Goal: Task Accomplishment & Management: Manage account settings

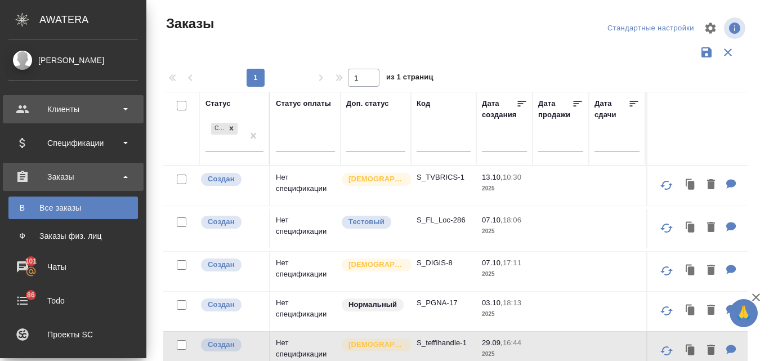
click at [79, 112] on div "Клиенты" at bounding box center [72, 109] width 129 height 17
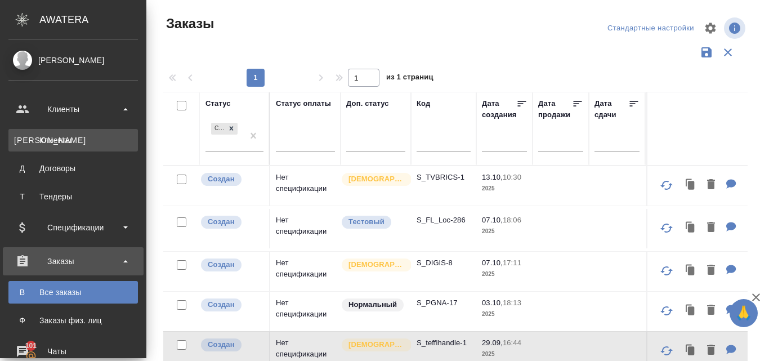
click at [59, 138] on div "Клиенты" at bounding box center [73, 139] width 118 height 11
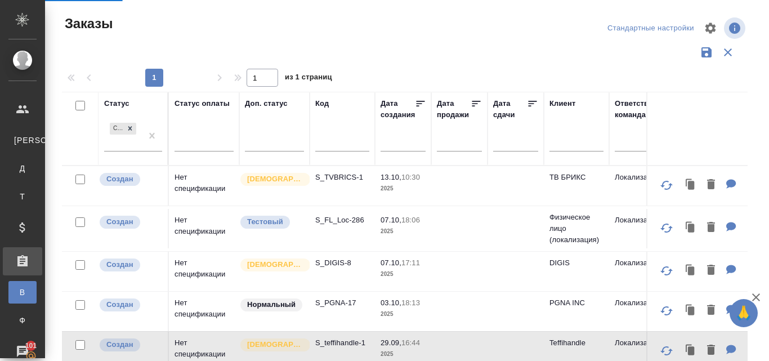
select select "RU"
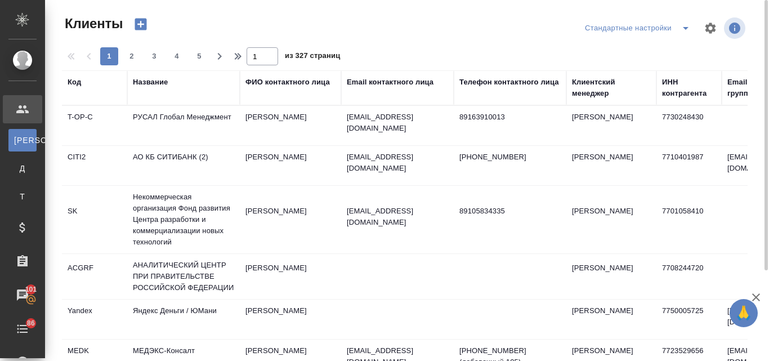
click at [163, 82] on div "Название" at bounding box center [150, 82] width 35 height 11
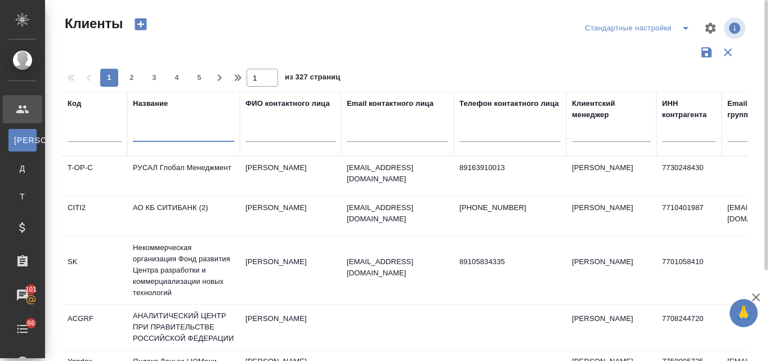
click at [180, 137] on input "text" at bounding box center [183, 135] width 101 height 14
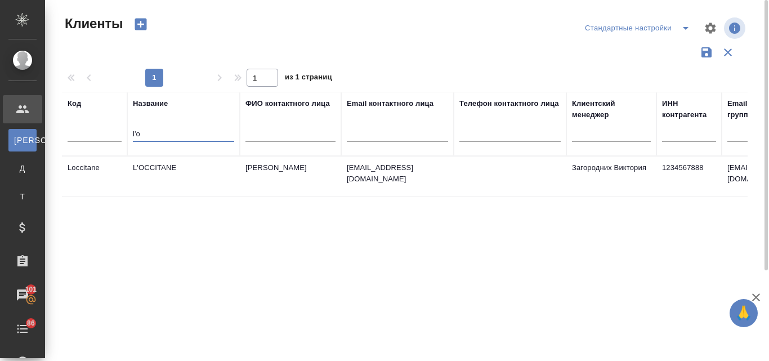
type input "l'o"
click at [263, 179] on td "[PERSON_NAME]" at bounding box center [290, 175] width 101 height 39
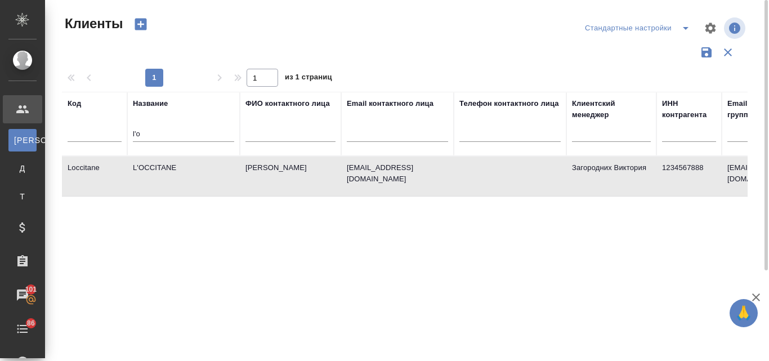
click at [263, 179] on td "[PERSON_NAME]" at bounding box center [290, 175] width 101 height 39
click at [296, 172] on td "[PERSON_NAME]" at bounding box center [290, 175] width 101 height 39
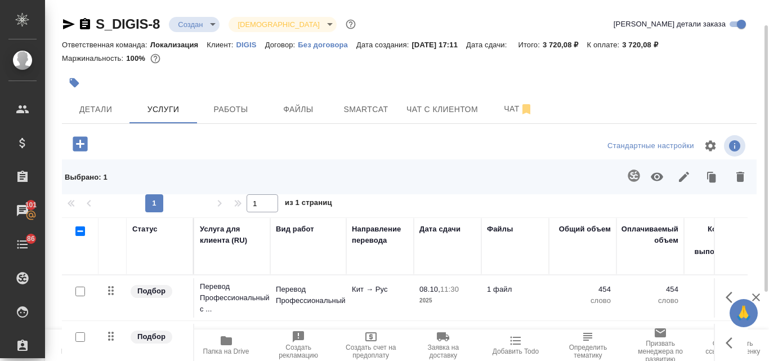
scroll to position [1, 0]
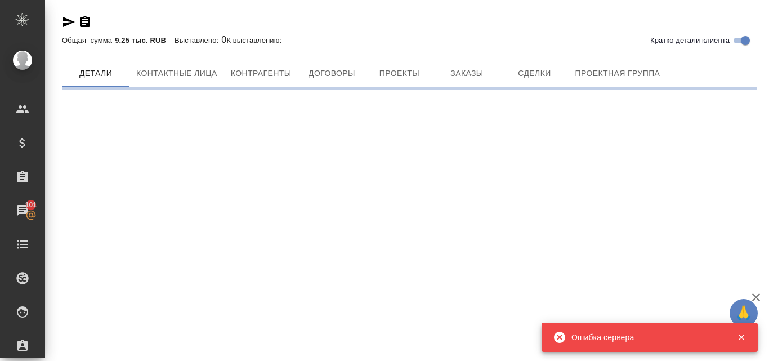
click at [458, 252] on div ".cls-1 fill:#fff; AWATERA Valyaeva Anna Клиенты Спецификации Заказы 101 Чаты To…" at bounding box center [384, 180] width 769 height 361
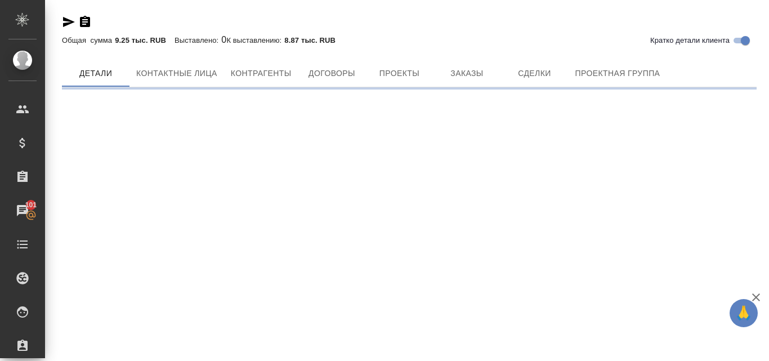
click at [461, 177] on div ".cls-1 fill:#fff; AWATERA Valyaeva Anna Клиенты Спецификации Заказы 101 Чаты To…" at bounding box center [384, 180] width 769 height 361
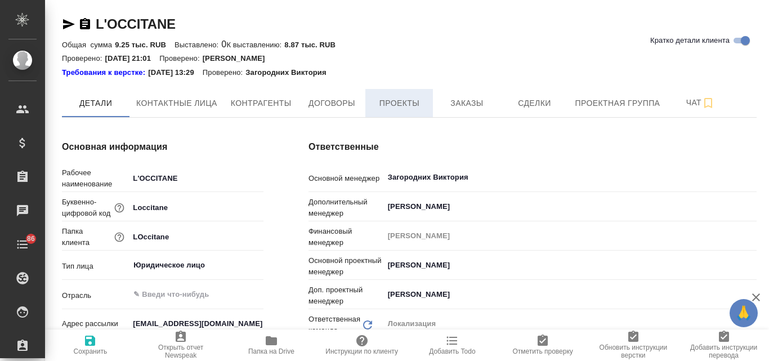
type textarea "x"
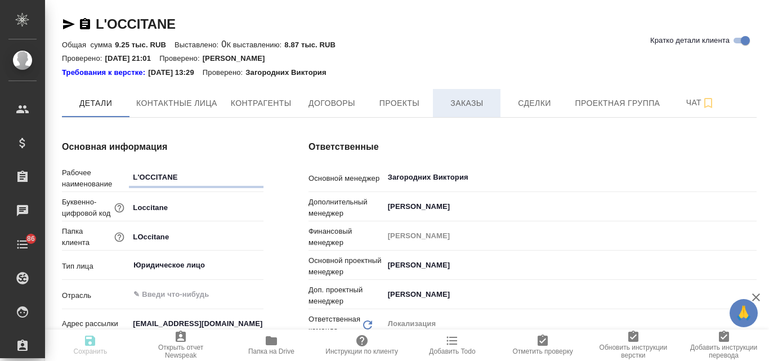
type textarea "x"
click at [451, 102] on span "Заказы" at bounding box center [467, 103] width 54 height 14
type textarea "x"
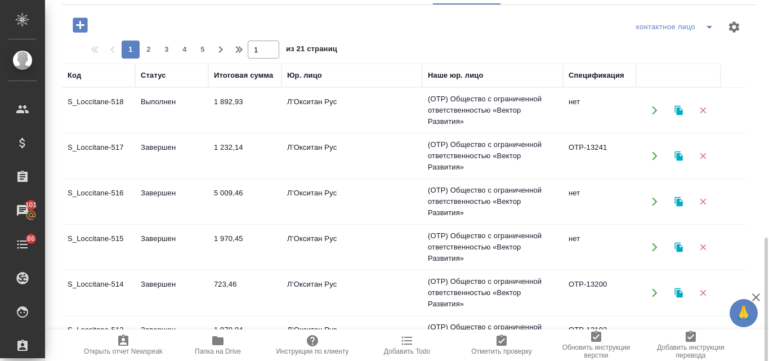
scroll to position [225, 0]
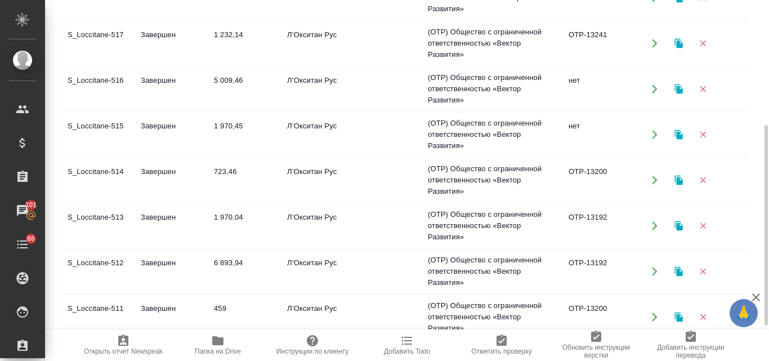
click at [266, 176] on td "723,46" at bounding box center [244, 179] width 73 height 39
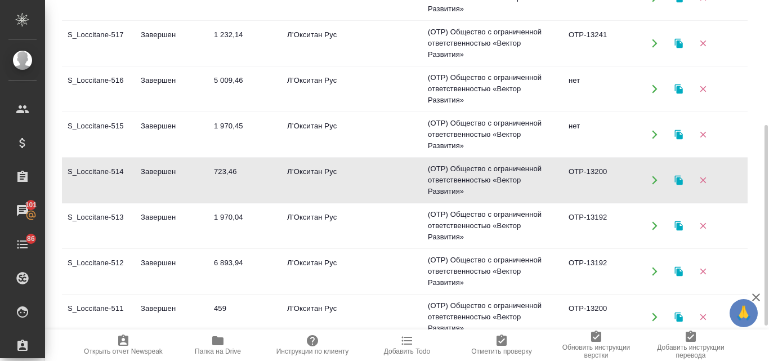
click at [266, 176] on td "723,46" at bounding box center [244, 179] width 73 height 39
click at [681, 183] on icon "button" at bounding box center [678, 181] width 8 height 10
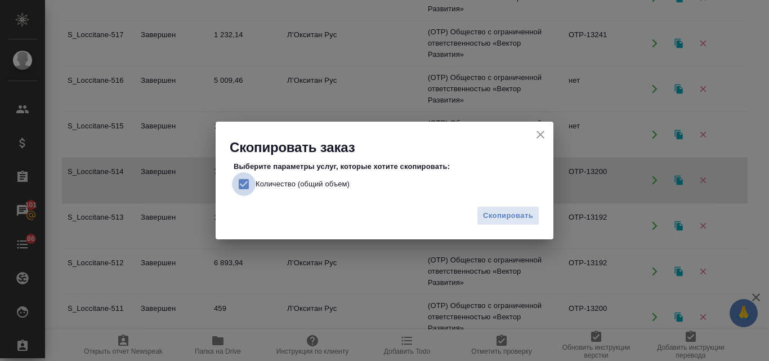
click at [245, 186] on input "Количество (общий объем)" at bounding box center [244, 184] width 24 height 24
checkbox input "false"
click at [523, 210] on span "Скопировать" at bounding box center [508, 215] width 50 height 13
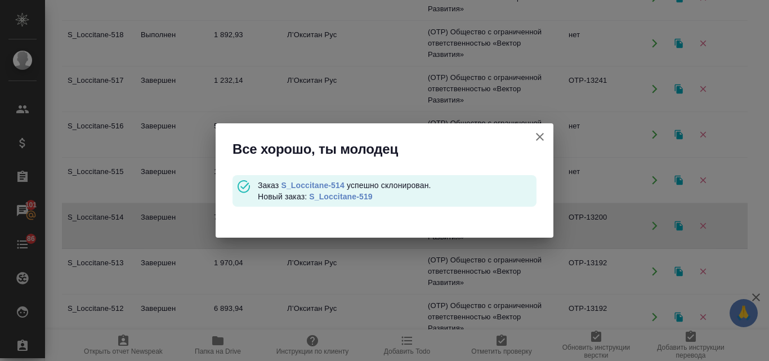
click at [333, 198] on link "S_Loccitane-519" at bounding box center [340, 196] width 63 height 9
click at [539, 135] on icon "button" at bounding box center [540, 137] width 14 height 14
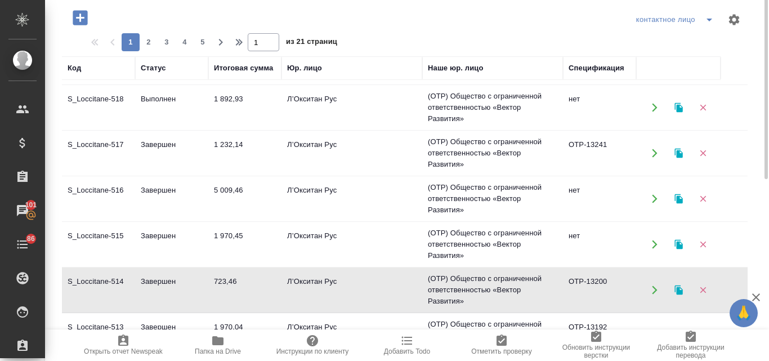
scroll to position [64, 0]
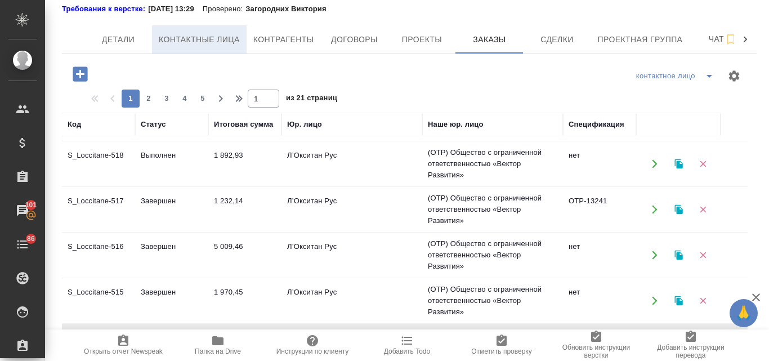
click at [192, 49] on button "Контактные лица" at bounding box center [199, 39] width 95 height 28
select select "RU"
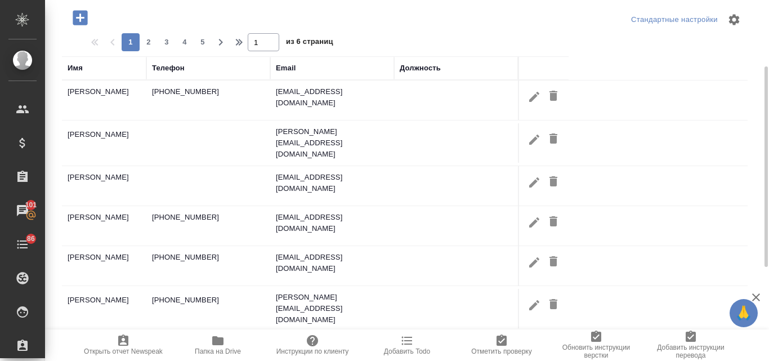
scroll to position [64, 0]
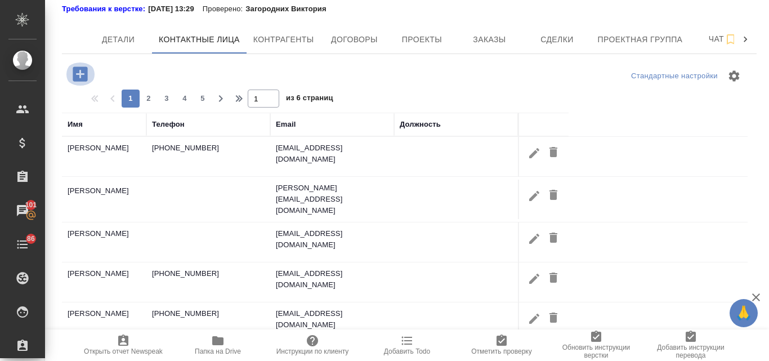
click at [78, 74] on icon "button" at bounding box center [80, 74] width 20 height 20
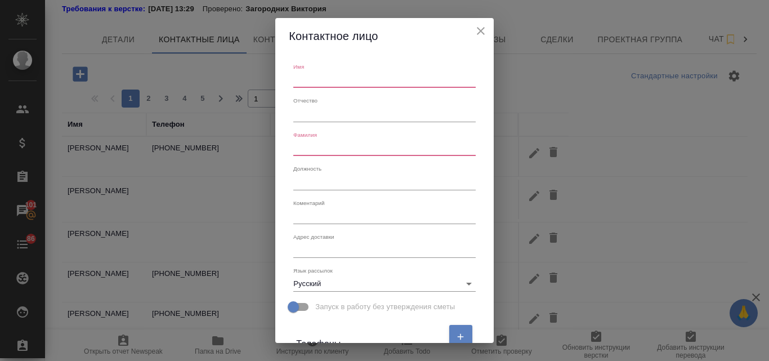
click at [311, 77] on input "text" at bounding box center [384, 80] width 182 height 16
type input "Мария"
click at [345, 147] on input "text" at bounding box center [384, 148] width 182 height 16
type input "Харитонова"
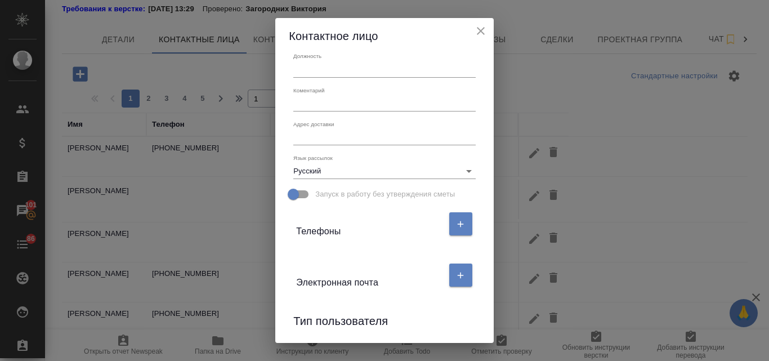
scroll to position [207, 0]
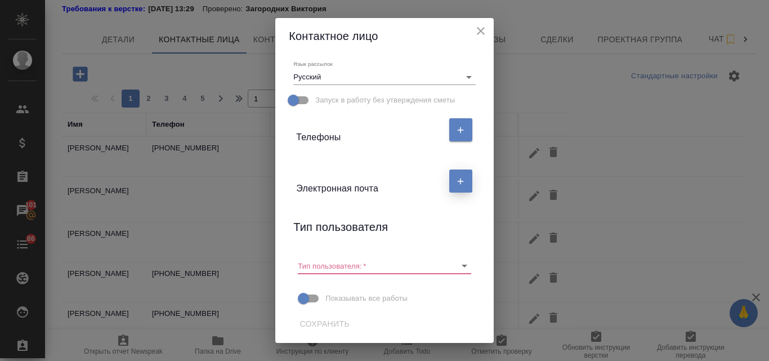
click at [460, 180] on icon "button" at bounding box center [460, 181] width 10 height 10
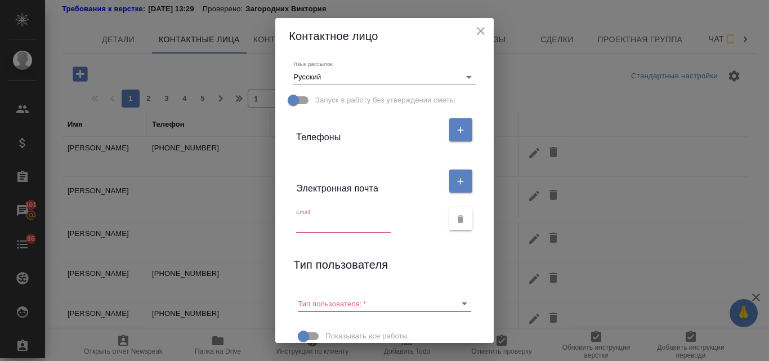
click at [319, 224] on input "text" at bounding box center [343, 225] width 95 height 16
paste input "Maria.KHARITONOVA@sobeautiful.ru"
type input "Maria.KHARITONOVA@sobeautiful.ru"
click at [356, 307] on input "Тип пользователя:   *" at bounding box center [366, 302] width 137 height 15
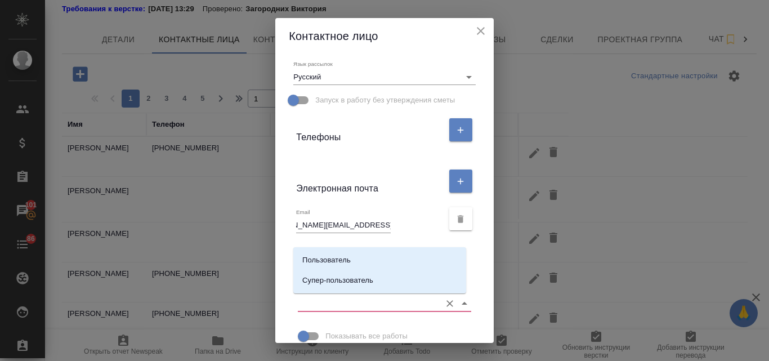
scroll to position [0, 0]
click at [367, 256] on li "Пользователь" at bounding box center [379, 260] width 173 height 20
type input "Пользователь"
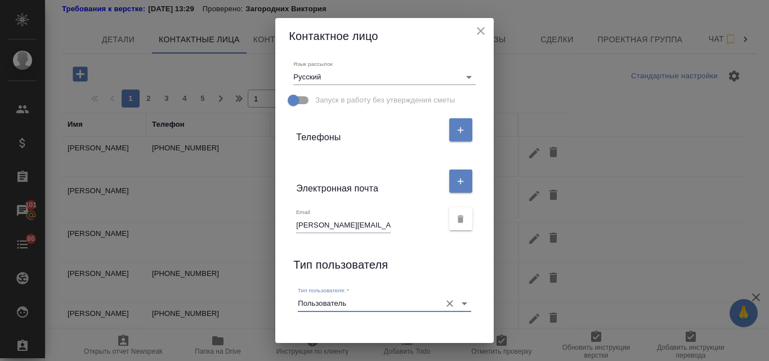
scroll to position [287, 0]
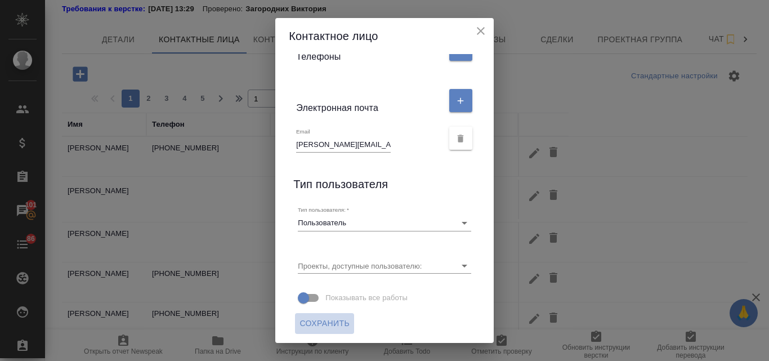
click at [324, 316] on span "Сохранить" at bounding box center [324, 323] width 50 height 14
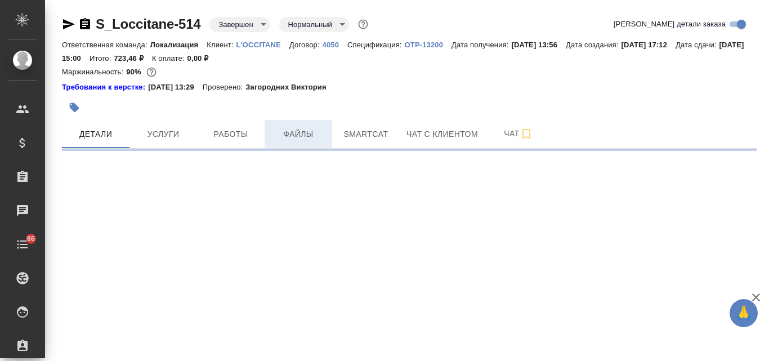
select select "RU"
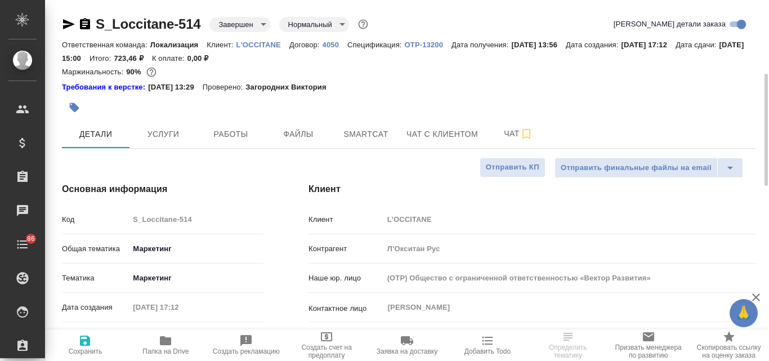
type textarea "x"
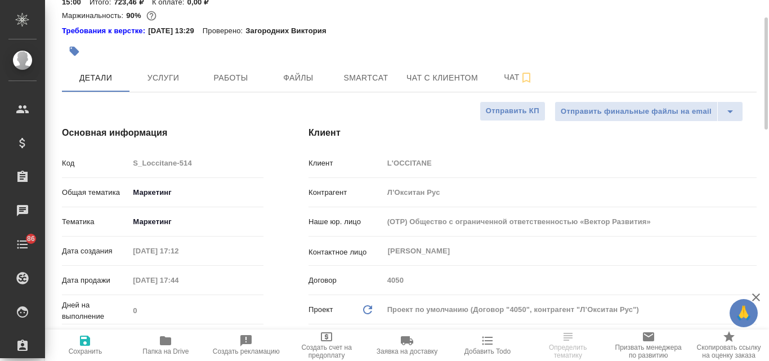
type textarea "x"
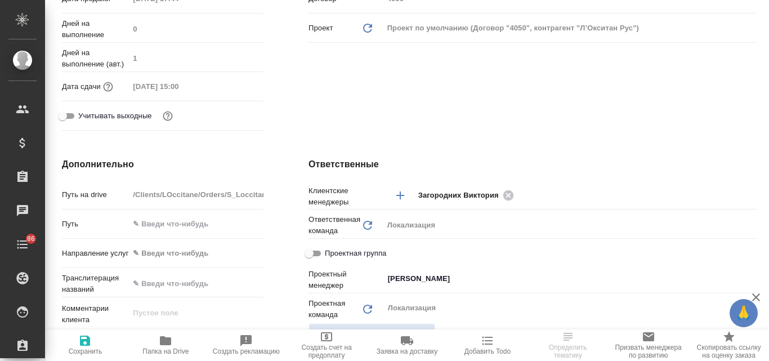
scroll to position [113, 0]
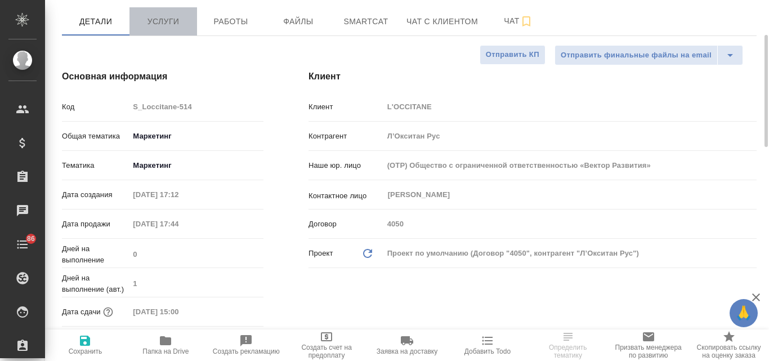
click at [145, 15] on span "Услуги" at bounding box center [163, 22] width 54 height 14
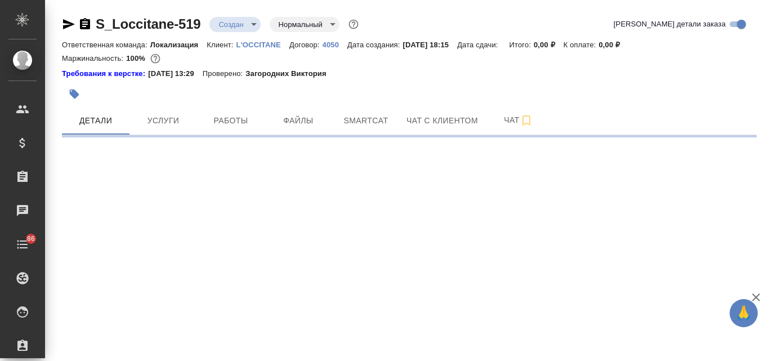
select select "RU"
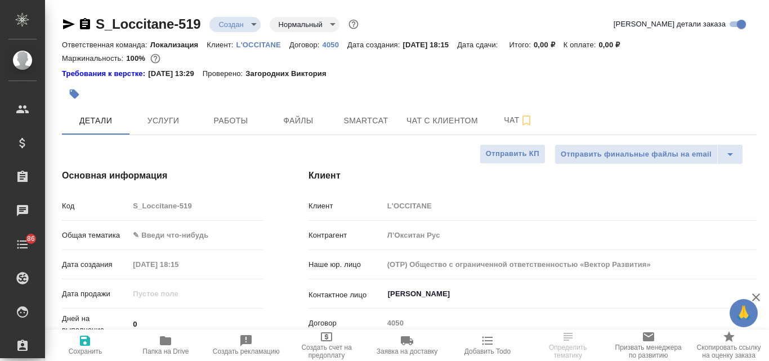
type textarea "x"
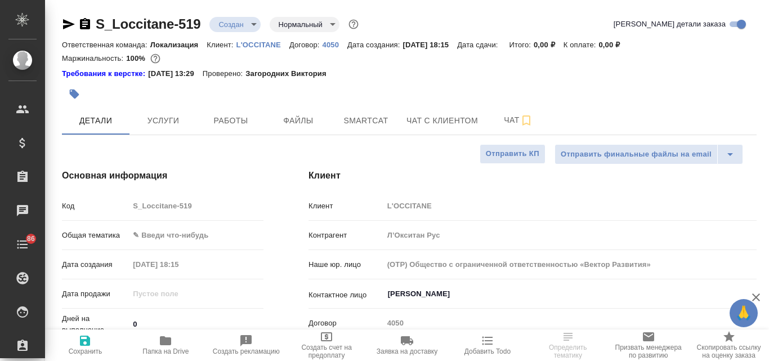
type textarea "x"
select select "RU"
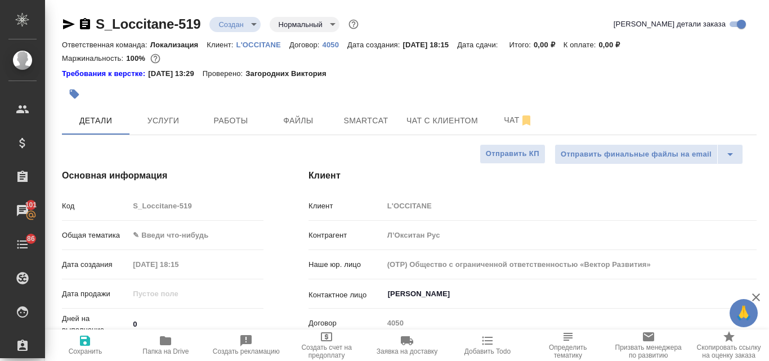
type textarea "x"
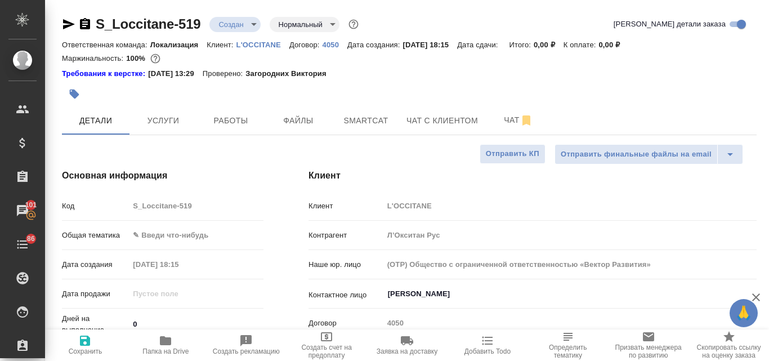
type textarea "x"
click at [317, 120] on span "Файлы" at bounding box center [298, 121] width 54 height 14
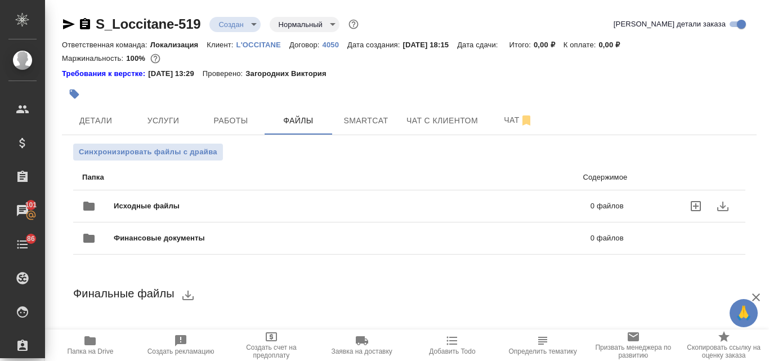
click at [277, 197] on div "Исходные файлы 0 файлов" at bounding box center [352, 205] width 541 height 27
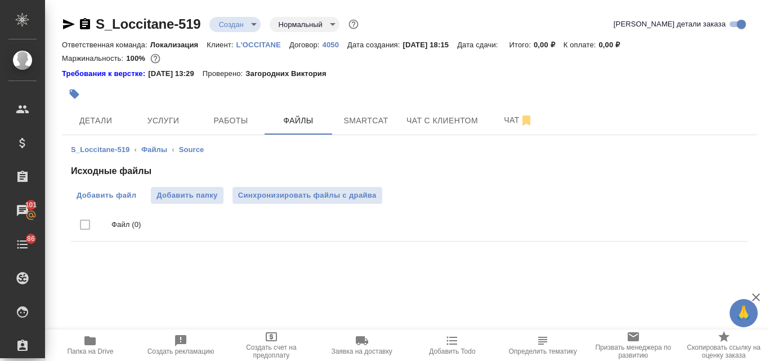
click at [115, 193] on span "Добавить файл" at bounding box center [107, 195] width 60 height 11
click at [0, 0] on input "Добавить файл" at bounding box center [0, 0] width 0 height 0
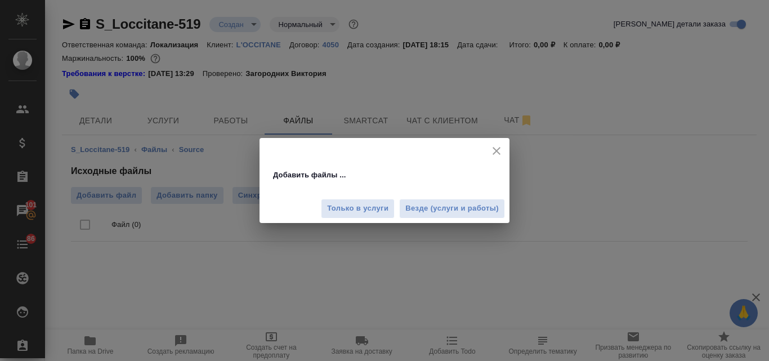
click at [440, 203] on button "Везде (услуги и работы)" at bounding box center [452, 209] width 106 height 20
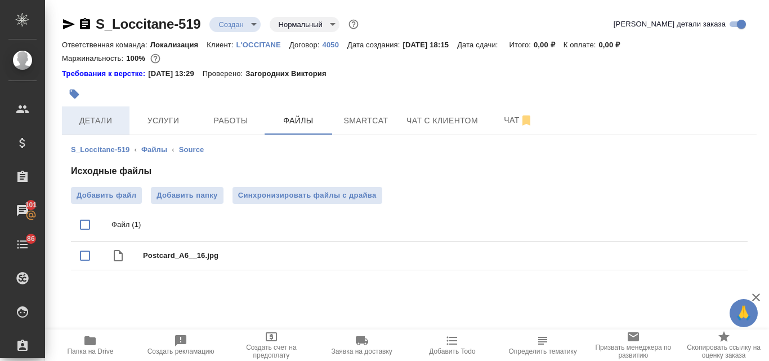
click at [106, 122] on span "Детали" at bounding box center [96, 121] width 54 height 14
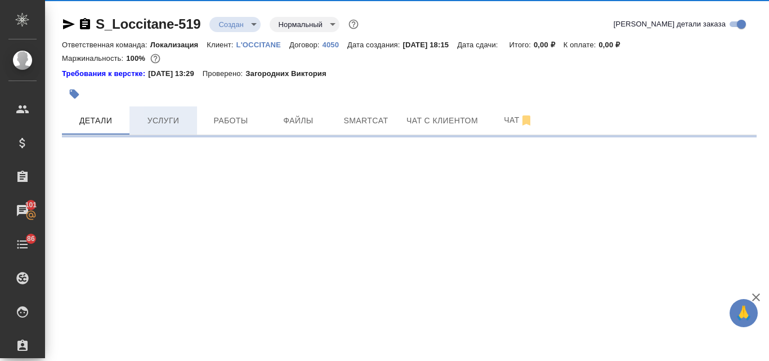
select select "RU"
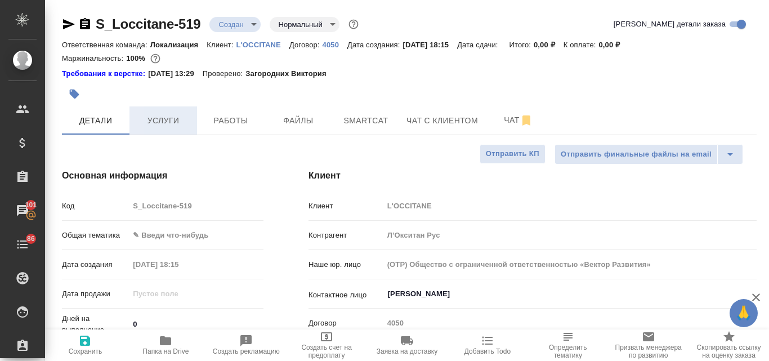
type textarea "x"
click at [176, 125] on span "Услуги" at bounding box center [163, 121] width 54 height 14
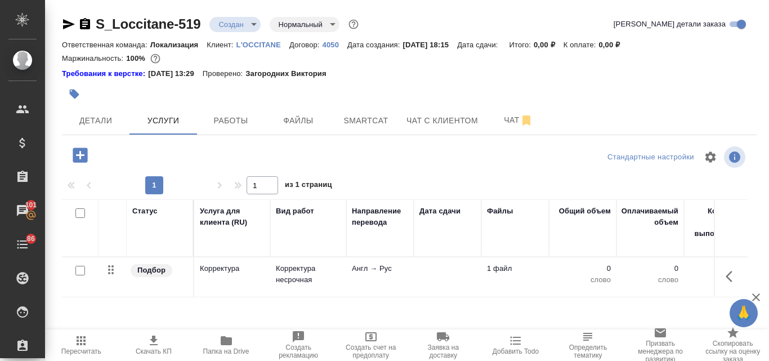
click at [79, 269] on input "checkbox" at bounding box center [80, 271] width 10 height 10
checkbox input "true"
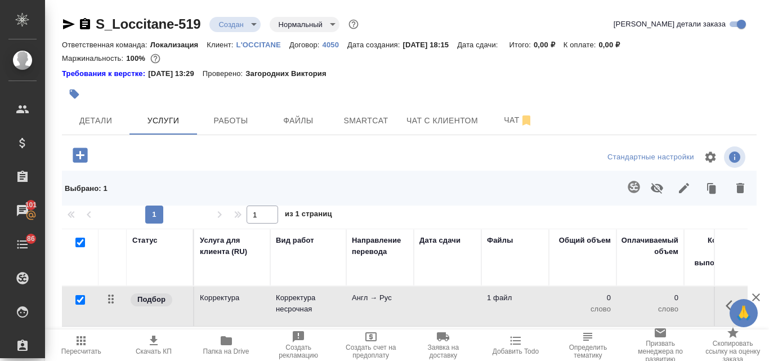
click at [640, 185] on button "button" at bounding box center [633, 186] width 27 height 27
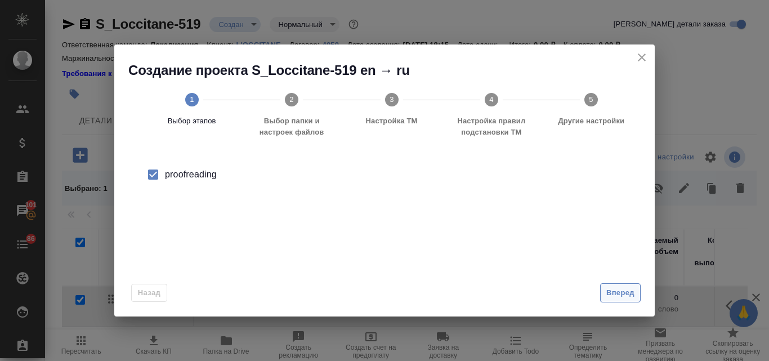
click at [630, 284] on button "Вперед" at bounding box center [620, 293] width 41 height 20
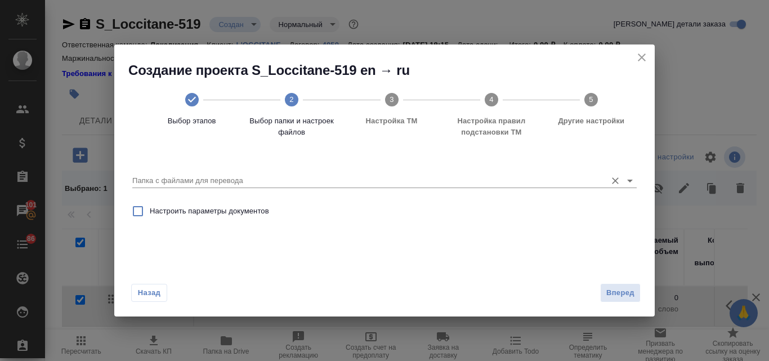
click at [168, 175] on input "Папка с файлами для перевода" at bounding box center [366, 181] width 468 height 14
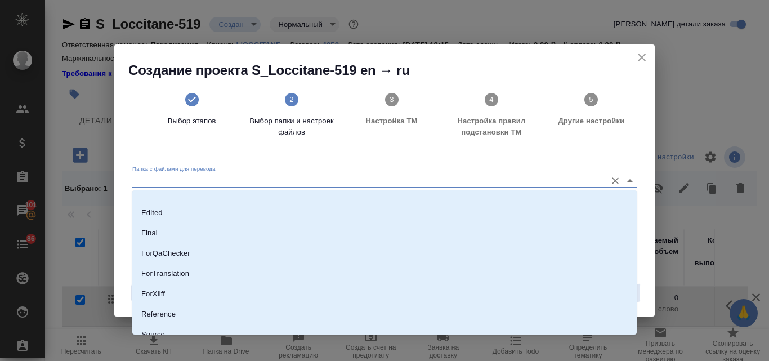
scroll to position [113, 0]
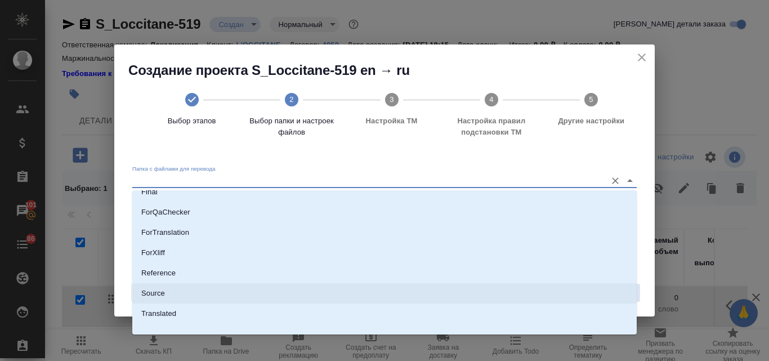
click at [163, 293] on p "Source" at bounding box center [153, 293] width 24 height 11
type input "Source"
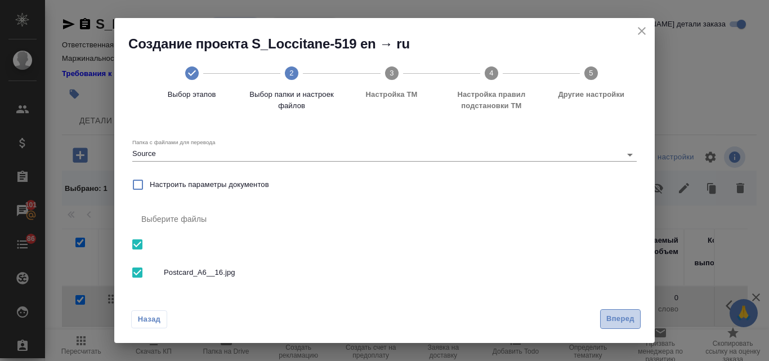
click at [615, 317] on span "Вперед" at bounding box center [620, 318] width 28 height 13
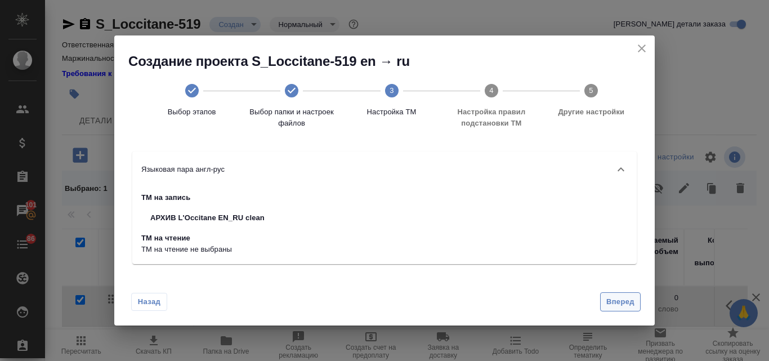
click at [626, 307] on span "Вперед" at bounding box center [620, 301] width 28 height 13
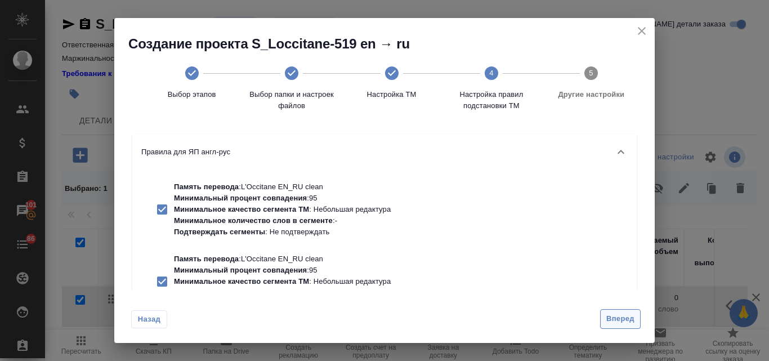
click at [607, 311] on button "Вперед" at bounding box center [620, 319] width 41 height 20
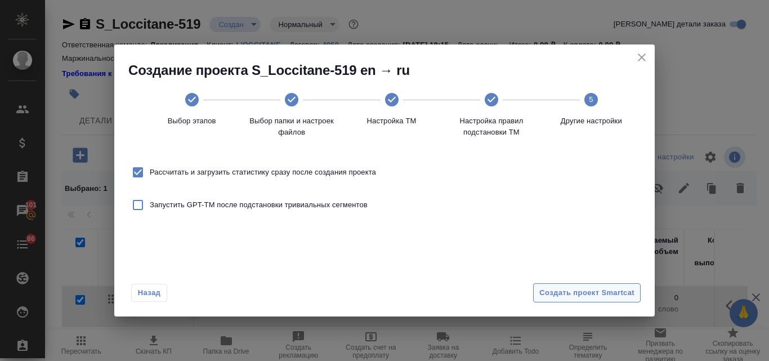
click at [556, 298] on span "Создать проект Smartcat" at bounding box center [586, 292] width 95 height 13
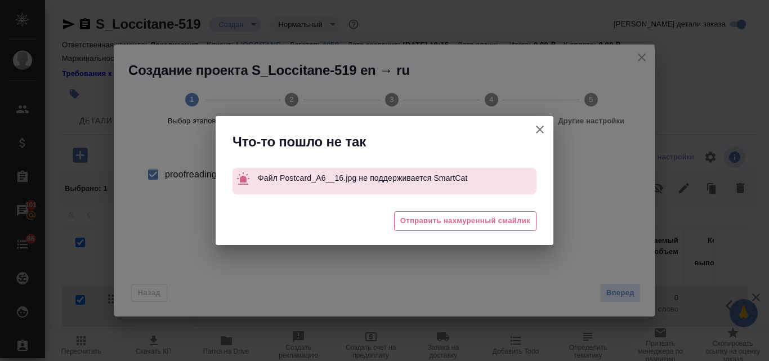
click at [537, 125] on icon "button" at bounding box center [540, 130] width 14 height 14
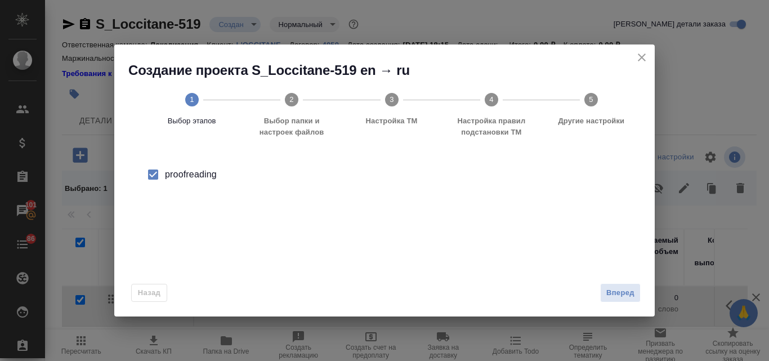
click at [645, 61] on icon "close" at bounding box center [642, 57] width 8 height 8
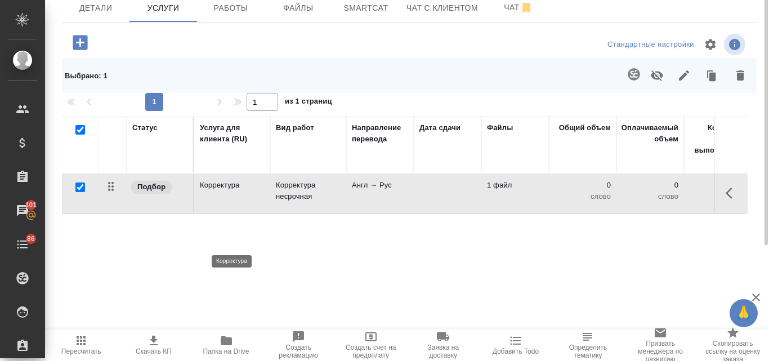
scroll to position [56, 0]
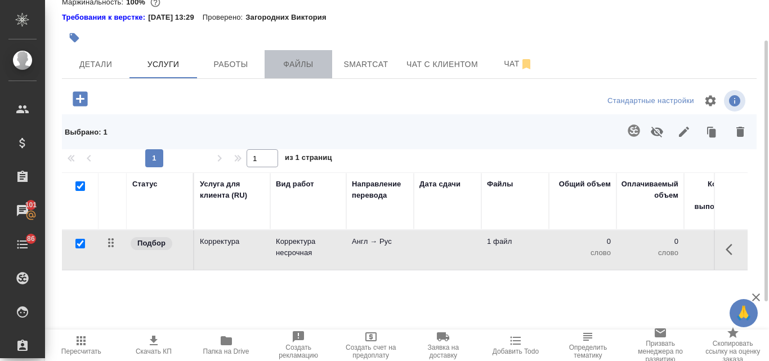
click at [289, 61] on span "Файлы" at bounding box center [298, 64] width 54 height 14
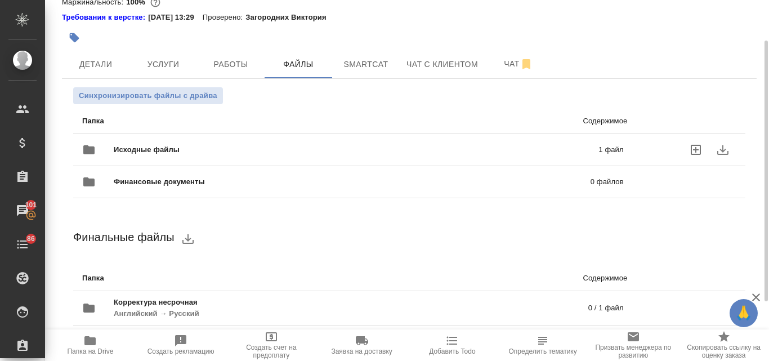
click at [254, 149] on span "Исходные файлы" at bounding box center [251, 149] width 275 height 11
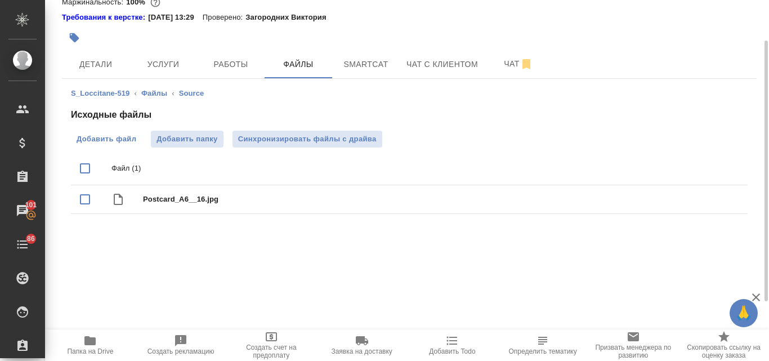
click at [140, 138] on label "Добавить файл" at bounding box center [106, 139] width 71 height 17
click at [0, 0] on input "Добавить файл" at bounding box center [0, 0] width 0 height 0
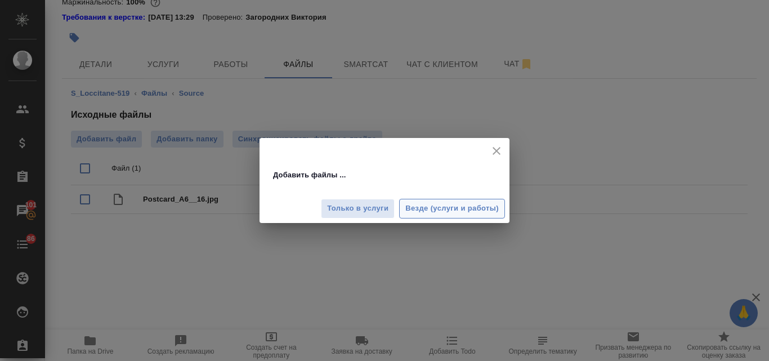
click at [416, 205] on span "Везде (услуги и работы)" at bounding box center [451, 208] width 93 height 13
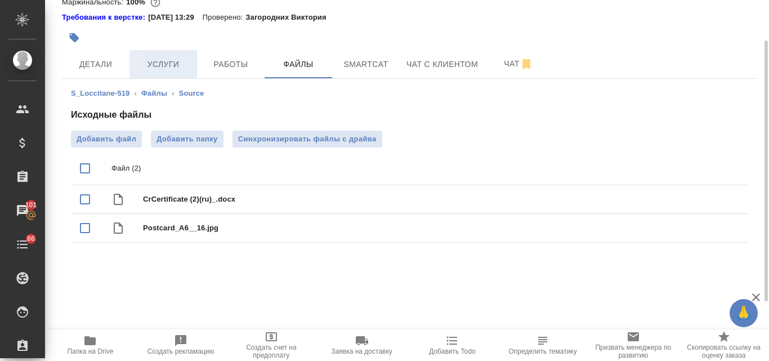
click at [142, 55] on button "Услуги" at bounding box center [163, 64] width 68 height 28
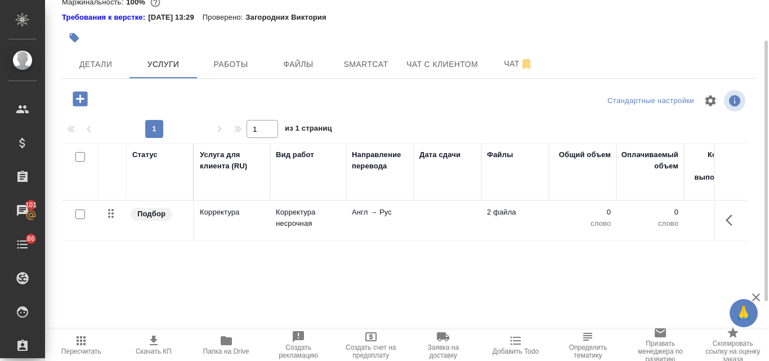
click at [75, 212] on input "checkbox" at bounding box center [80, 214] width 10 height 10
checkbox input "true"
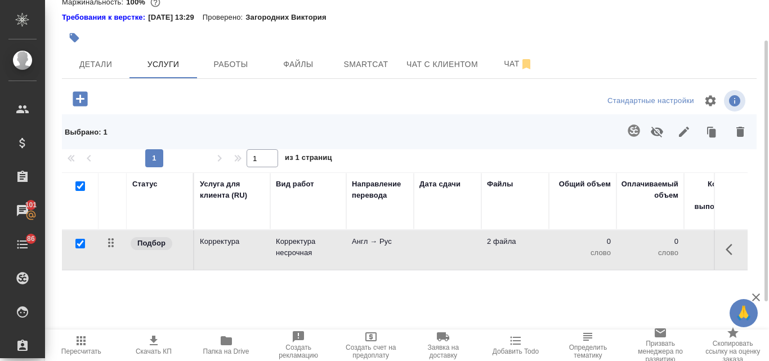
click at [631, 130] on icon "button" at bounding box center [634, 131] width 14 height 14
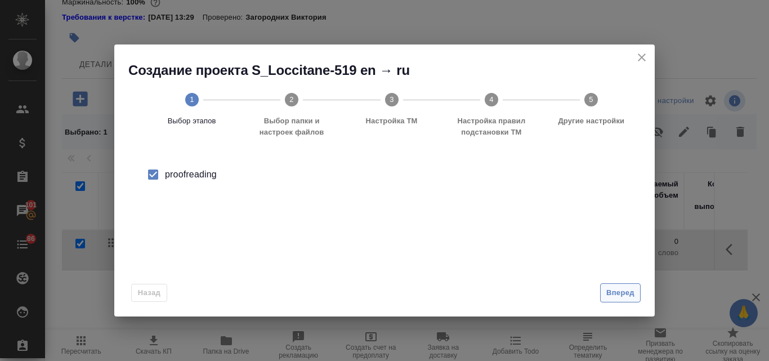
click at [617, 292] on span "Вперед" at bounding box center [620, 292] width 28 height 13
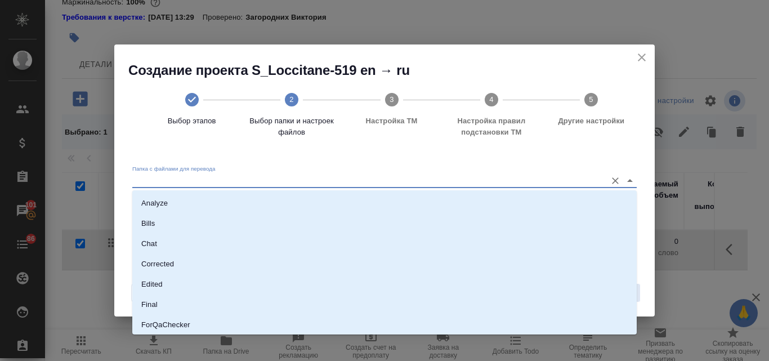
click at [195, 177] on input "Папка с файлами для перевода" at bounding box center [366, 181] width 468 height 14
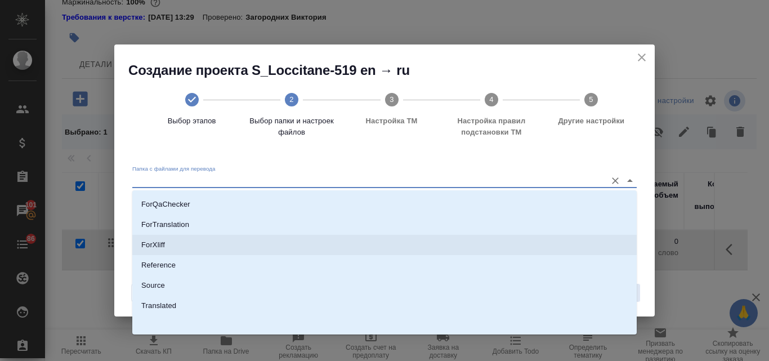
scroll to position [123, 0]
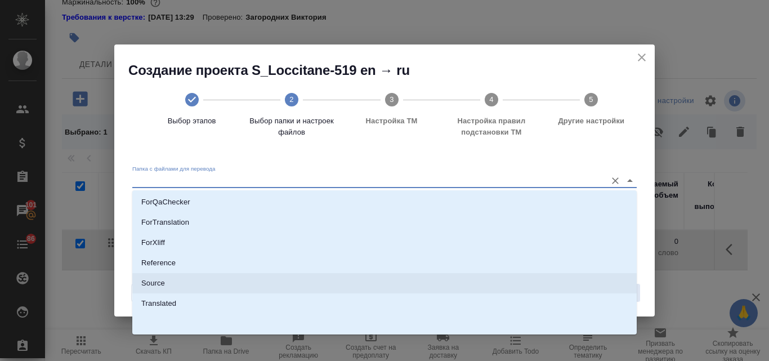
click at [174, 280] on li "Source" at bounding box center [384, 283] width 504 height 20
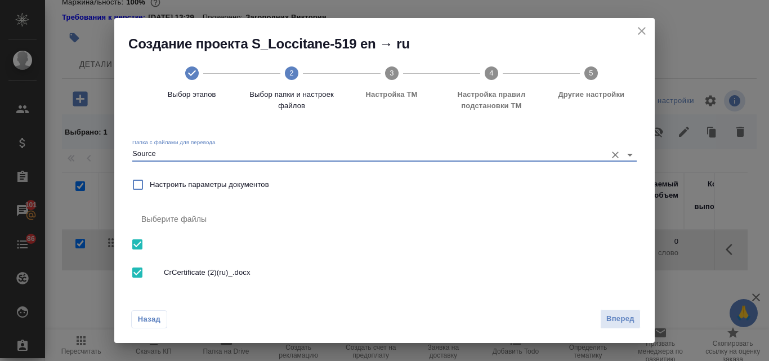
type input "Source"
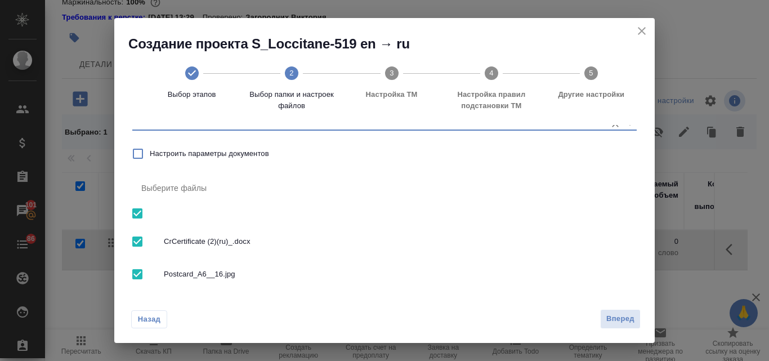
scroll to position [45, 0]
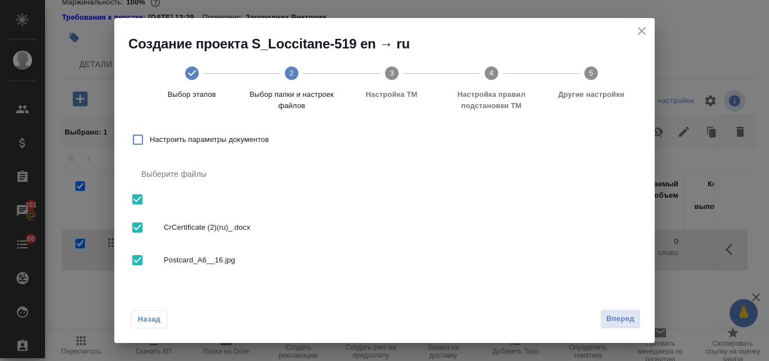
click at [142, 263] on input "checkbox" at bounding box center [137, 260] width 24 height 24
checkbox input "false"
click at [616, 316] on span "Вперед" at bounding box center [620, 318] width 28 height 13
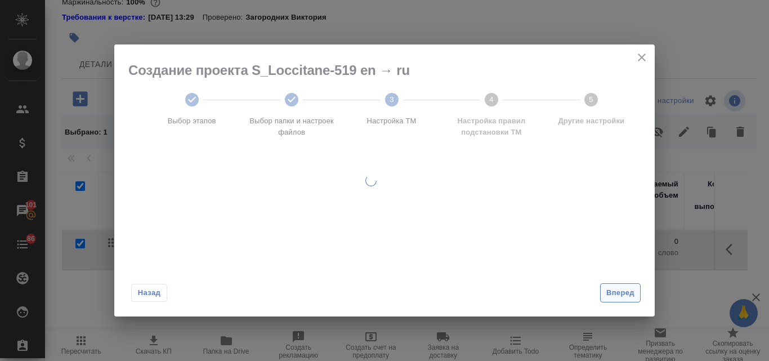
scroll to position [0, 0]
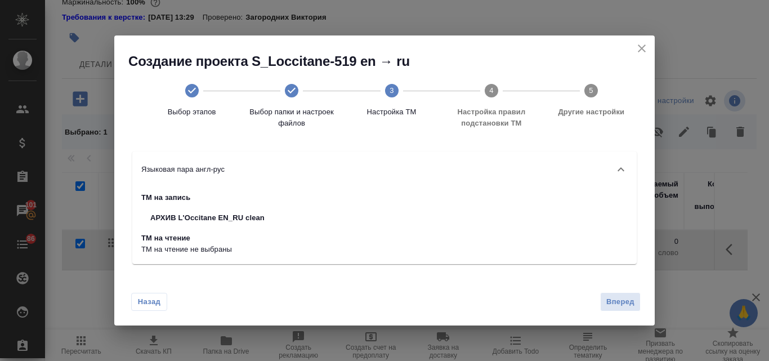
click at [617, 290] on div "Назад Вперед" at bounding box center [384, 299] width 540 height 53
click at [619, 299] on span "Вперед" at bounding box center [620, 301] width 28 height 13
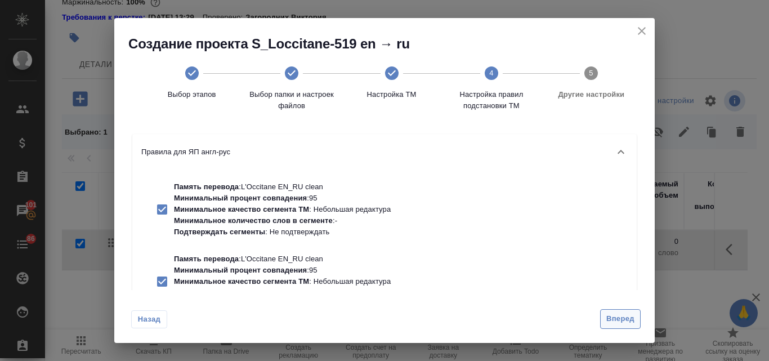
click at [624, 315] on span "Вперед" at bounding box center [620, 318] width 28 height 13
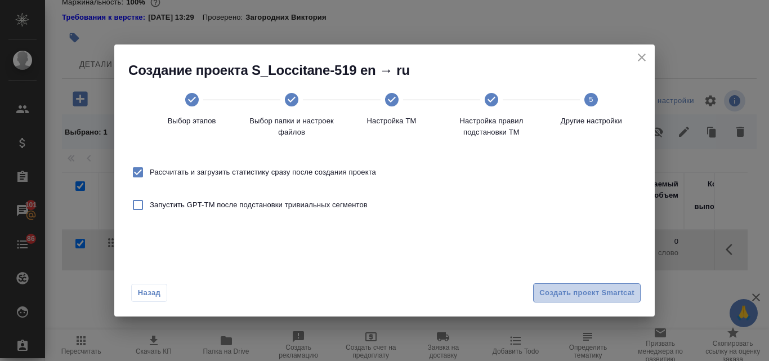
click at [596, 299] on button "Создать проект Smartcat" at bounding box center [586, 293] width 107 height 20
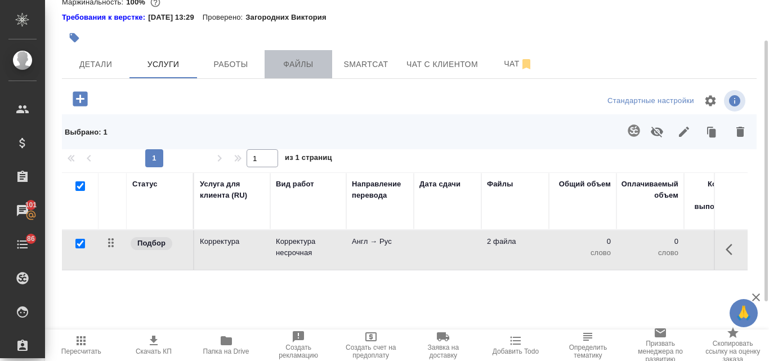
click at [299, 68] on span "Файлы" at bounding box center [298, 64] width 54 height 14
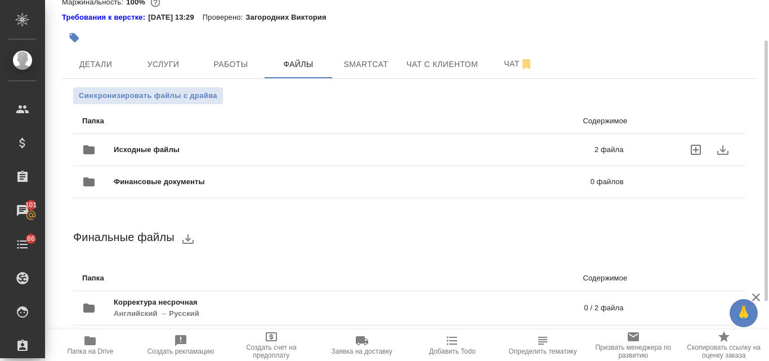
click at [355, 148] on span "Исходные файлы" at bounding box center [250, 149] width 273 height 11
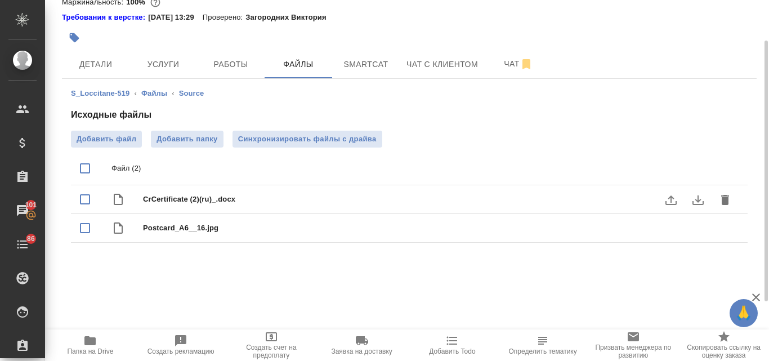
click at [88, 203] on input "checkbox" at bounding box center [85, 199] width 24 height 24
checkbox input "true"
click at [725, 205] on icon "delete" at bounding box center [725, 200] width 14 height 14
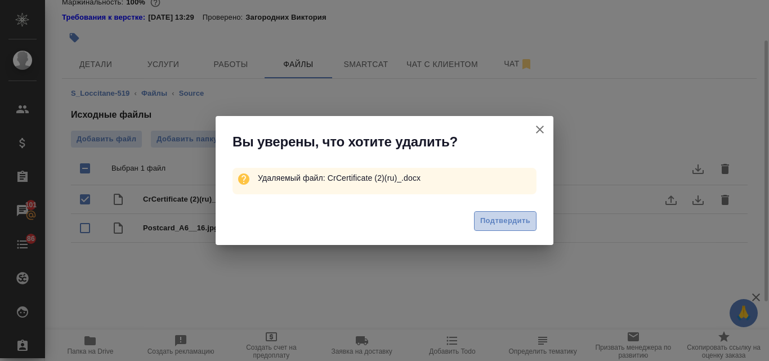
click at [494, 223] on span "Подтвердить" at bounding box center [505, 220] width 50 height 13
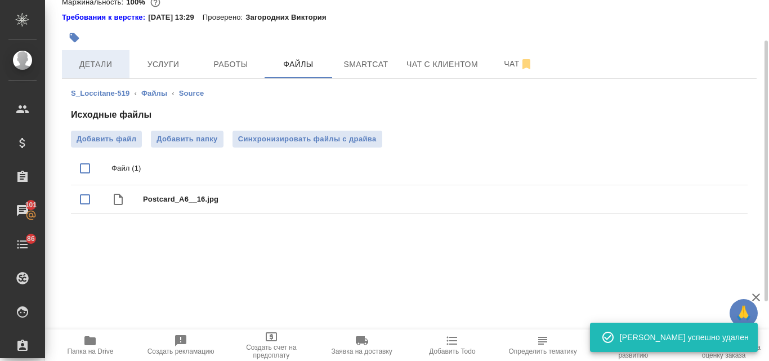
click at [107, 66] on span "Детали" at bounding box center [96, 64] width 54 height 14
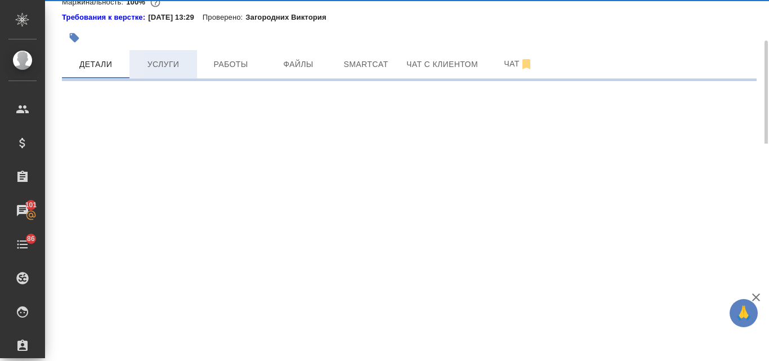
click at [175, 68] on span "Услуги" at bounding box center [163, 64] width 54 height 14
select select "RU"
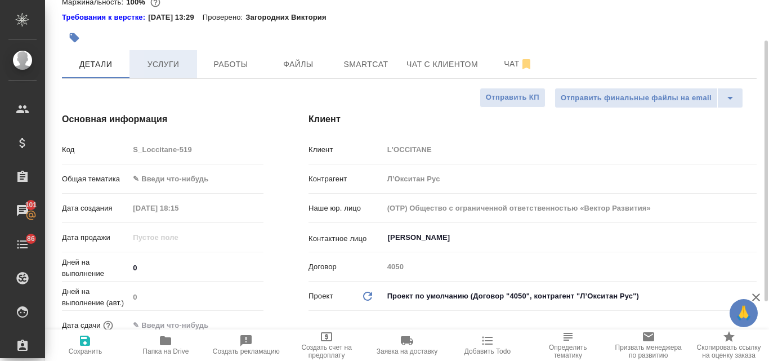
type textarea "x"
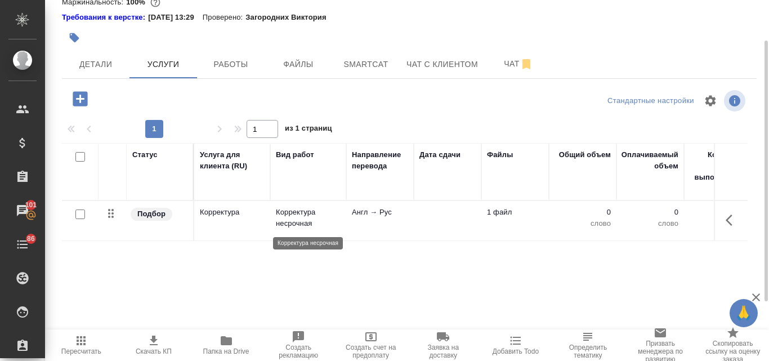
click at [312, 220] on p "Корректура несрочная" at bounding box center [308, 218] width 65 height 23
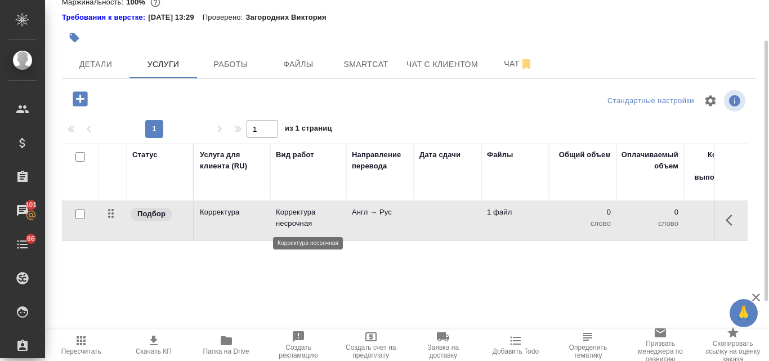
click at [312, 220] on p "Корректура несрочная" at bounding box center [308, 218] width 65 height 23
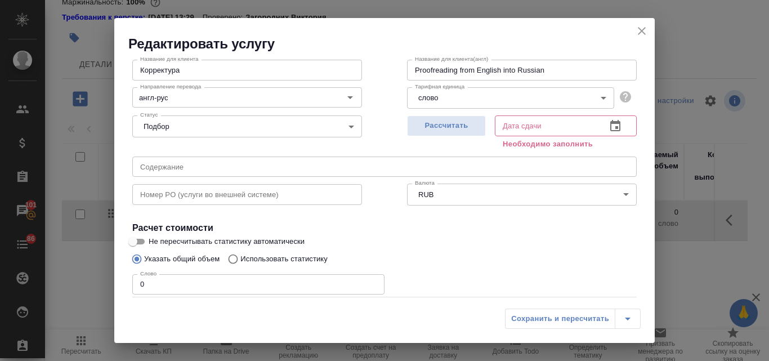
scroll to position [127, 0]
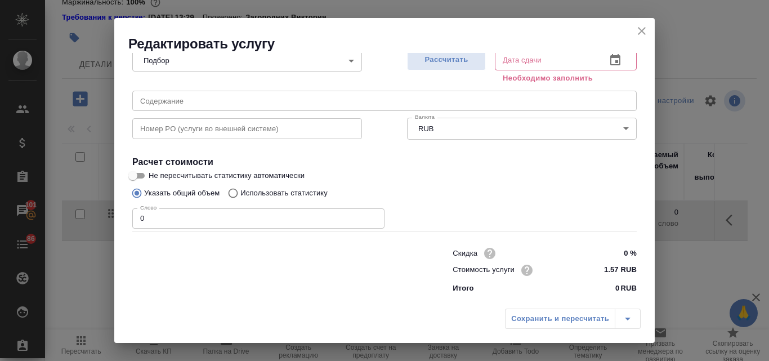
click at [233, 187] on input "Использовать статистику" at bounding box center [231, 192] width 18 height 21
radio input "true"
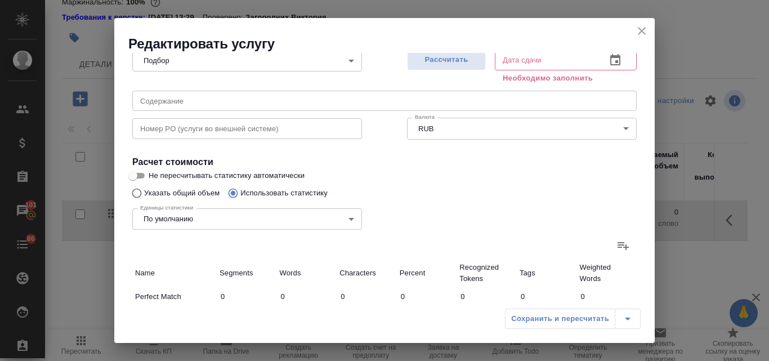
radio input "false"
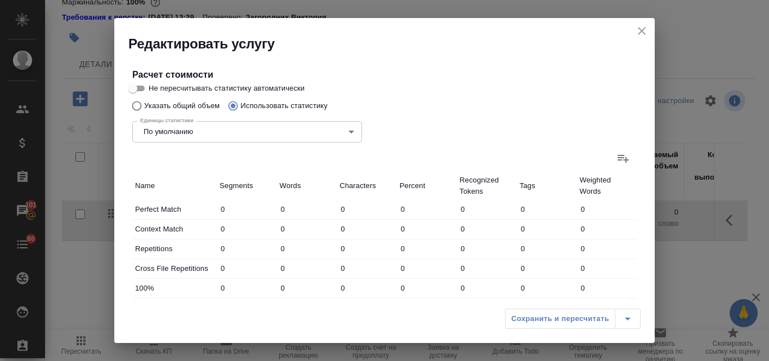
scroll to position [296, 0]
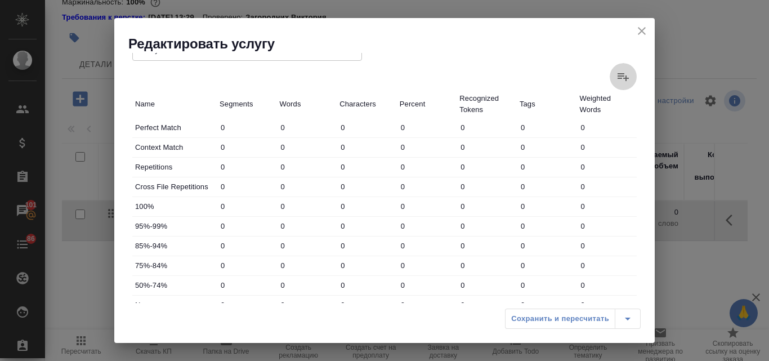
click at [609, 79] on label at bounding box center [622, 76] width 27 height 27
click at [0, 0] on input "file" at bounding box center [0, 0] width 0 height 0
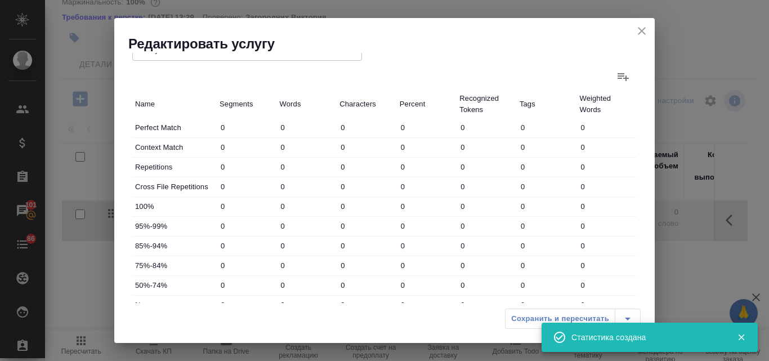
type input "9"
type input "129"
type input "914"
type input "9"
type input "129"
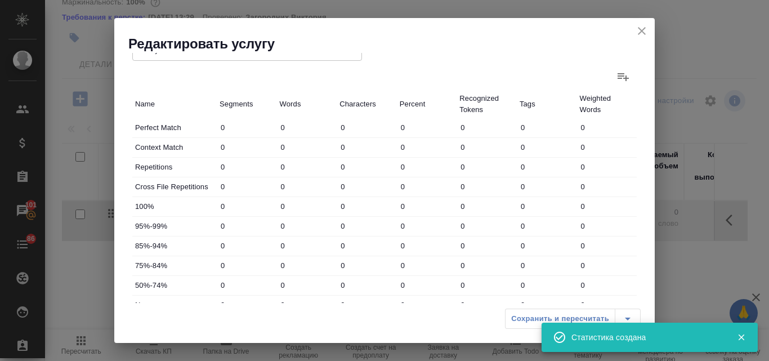
type input "914"
type input "9"
type input "129"
type input "914"
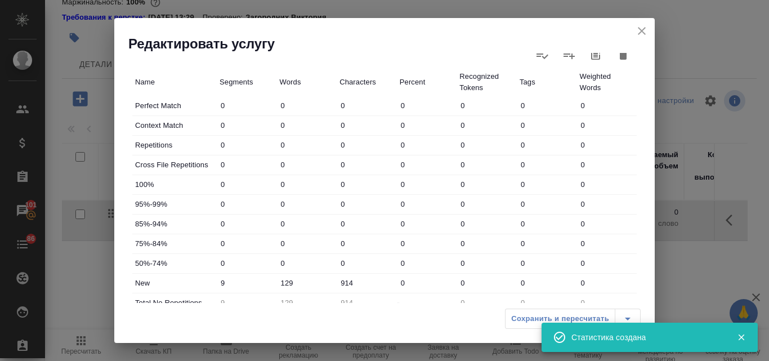
scroll to position [307, 0]
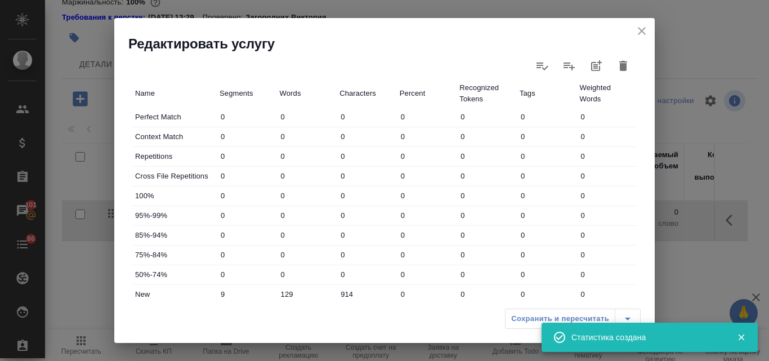
click at [527, 320] on div "Сохранить и пересчитать" at bounding box center [573, 318] width 136 height 20
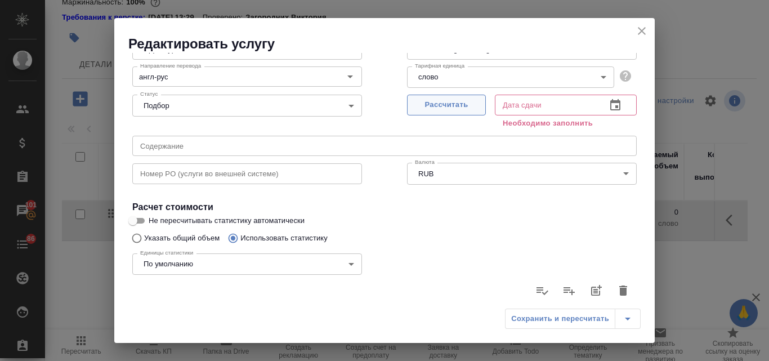
scroll to position [82, 0]
click at [439, 113] on button "Рассчитать" at bounding box center [446, 105] width 79 height 21
type input "13.10.2025 18:19"
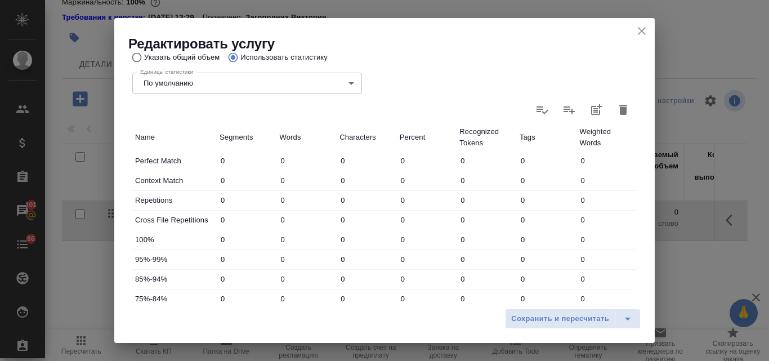
scroll to position [407, 0]
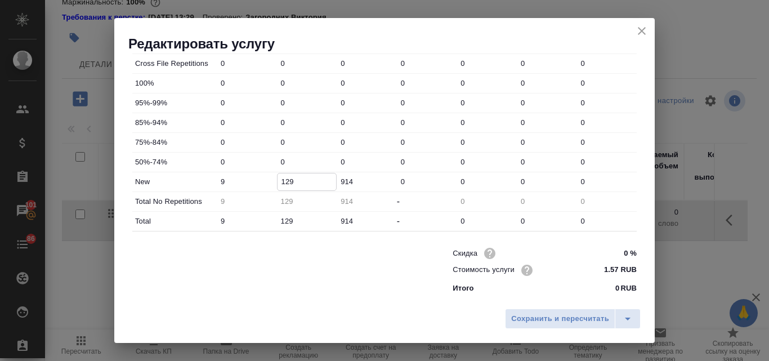
drag, startPoint x: 290, startPoint y: 180, endPoint x: 266, endPoint y: 178, distance: 24.3
click at [266, 178] on div "New 9 129 914 0 0 0 0" at bounding box center [384, 181] width 504 height 19
type input "250"
click at [542, 313] on span "Сохранить и пересчитать" at bounding box center [560, 318] width 98 height 13
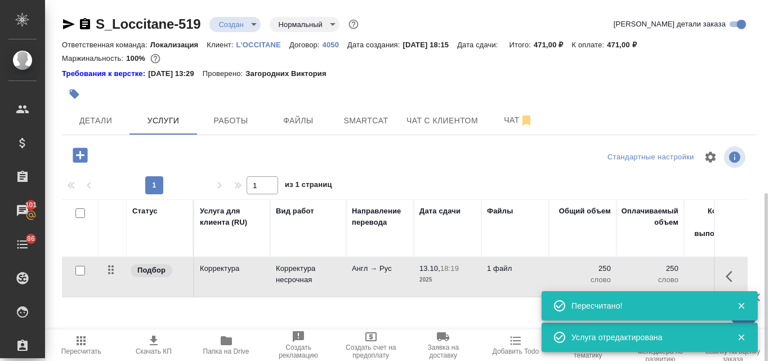
scroll to position [109, 0]
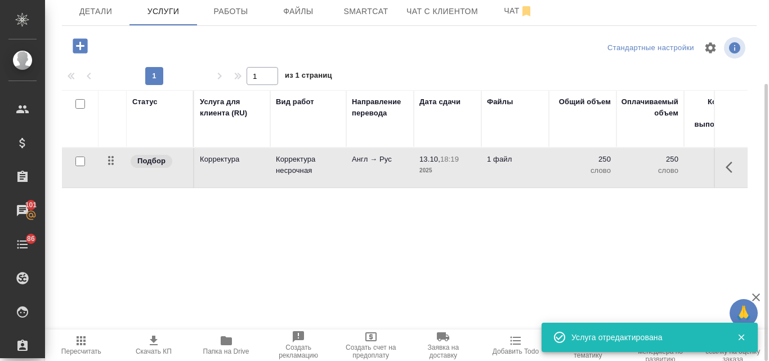
click at [80, 344] on icon "button" at bounding box center [81, 340] width 9 height 9
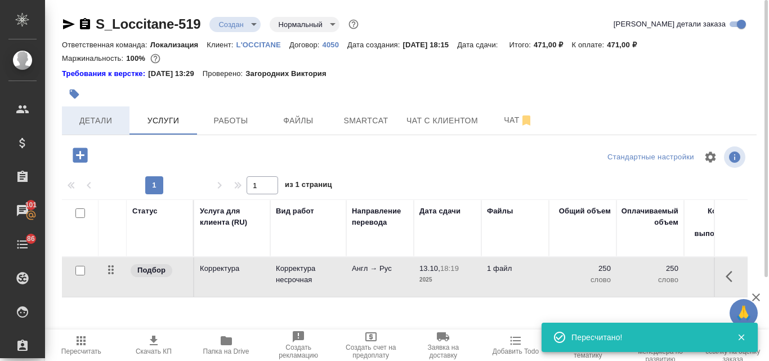
click at [118, 113] on button "Детали" at bounding box center [96, 120] width 68 height 28
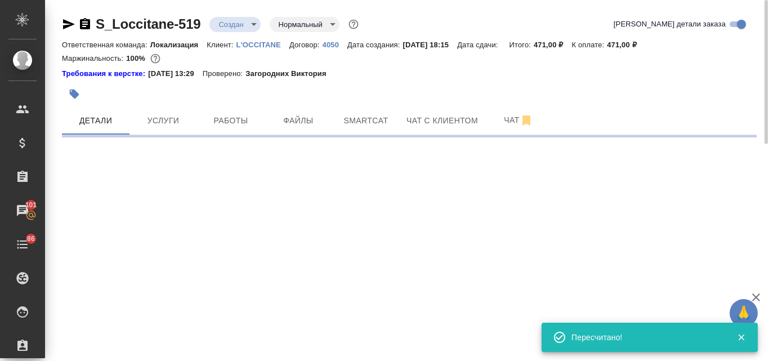
select select "RU"
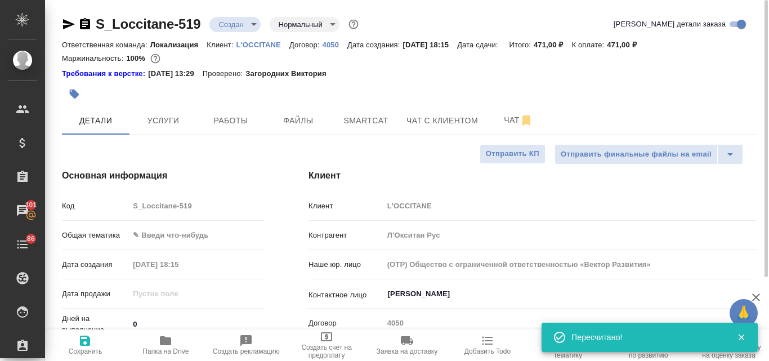
type textarea "x"
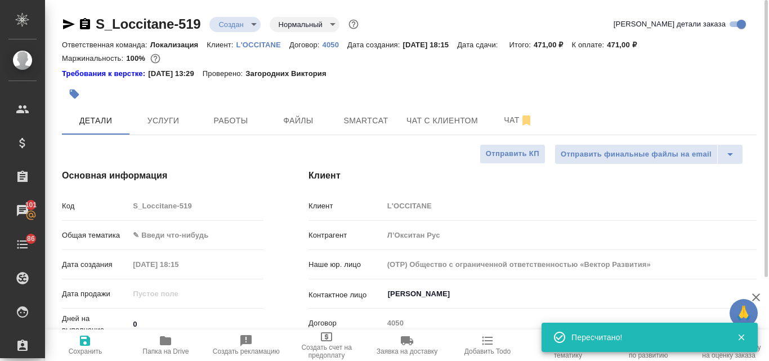
type textarea "x"
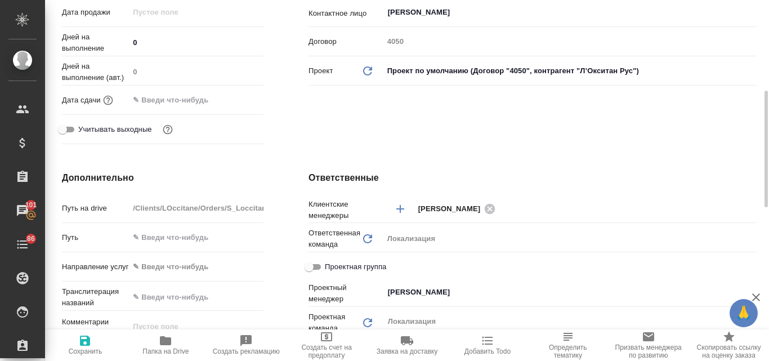
scroll to position [394, 0]
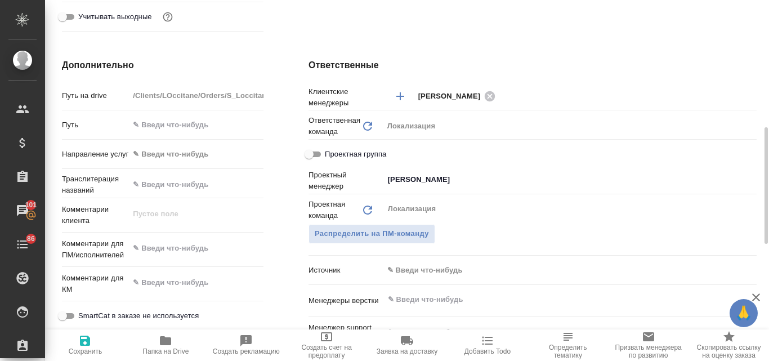
type textarea "x"
click at [173, 254] on textarea at bounding box center [195, 248] width 133 height 19
paste textarea "Коллеги, добрый вечер! Прошу взять макет в работу на срочную вычитку во вложени…"
type textarea "Коллеги, добрый вечер! Прошу взять макет в работу на срочную вычитку во вложени…"
type textarea "x"
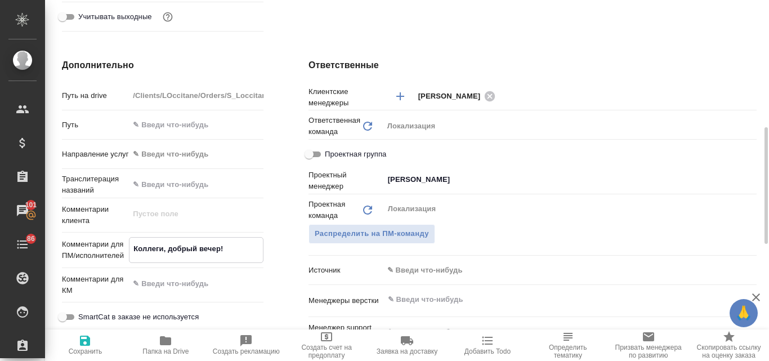
type textarea "x"
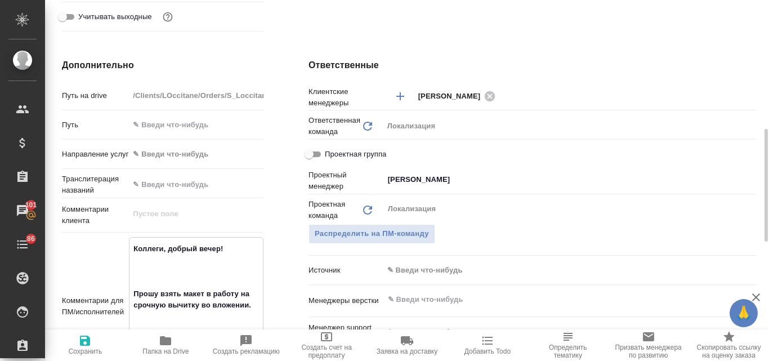
scroll to position [398, 0]
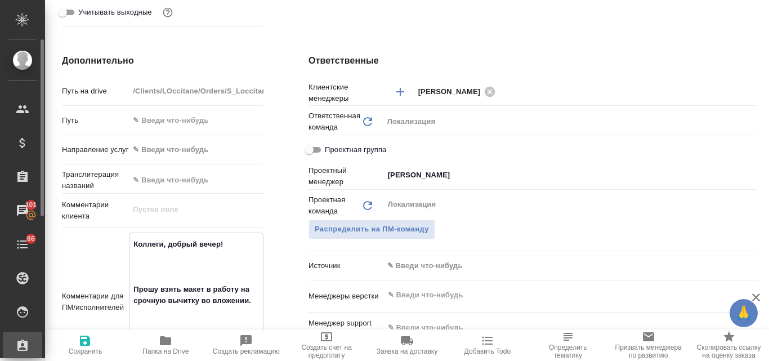
type textarea "x"
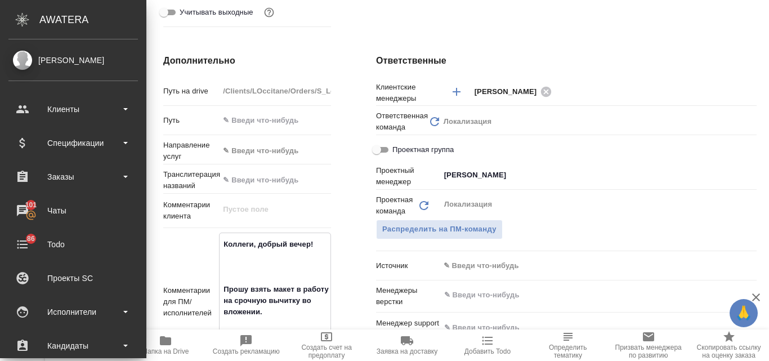
type textarea "x"
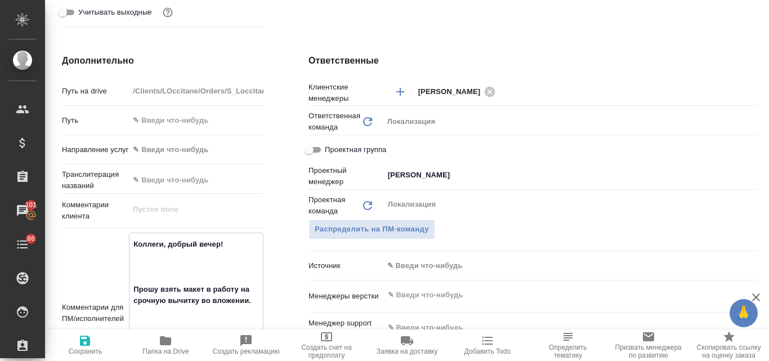
type textarea "Коллеги, добрый вечер! Прошу взять макет в работу на срочную вычитку во вложени…"
type textarea "x"
click at [79, 344] on icon "button" at bounding box center [85, 341] width 14 height 14
type textarea "x"
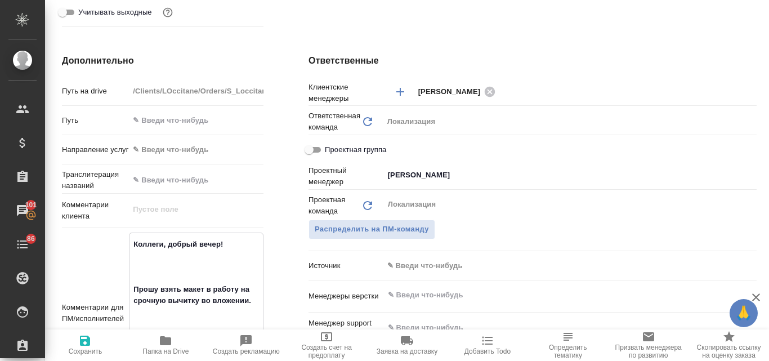
type textarea "x"
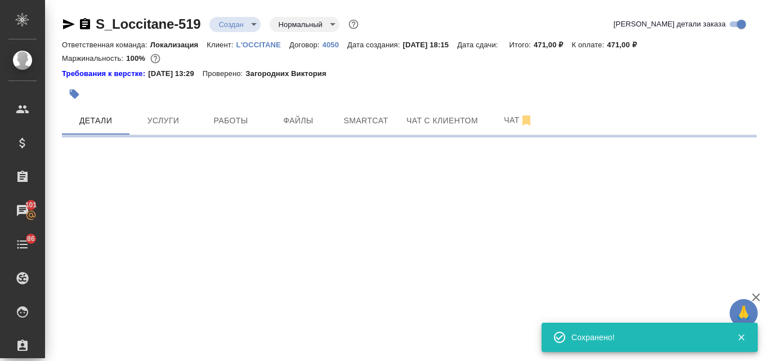
scroll to position [0, 0]
select select "RU"
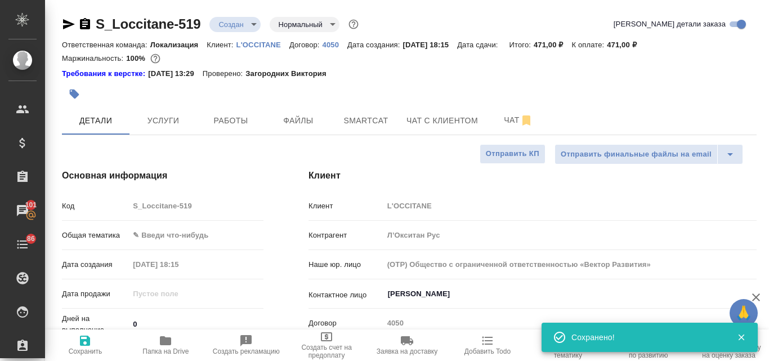
type textarea "x"
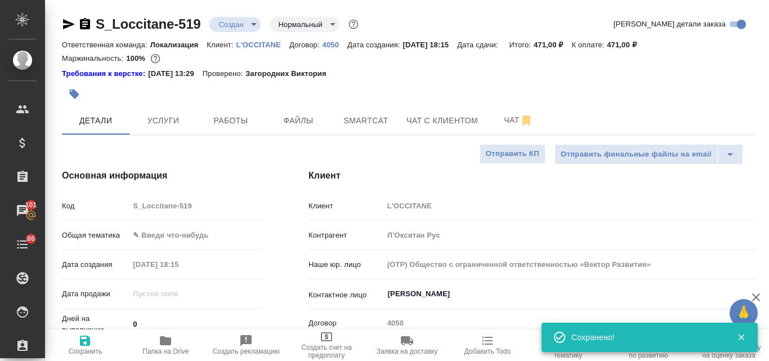
type textarea "x"
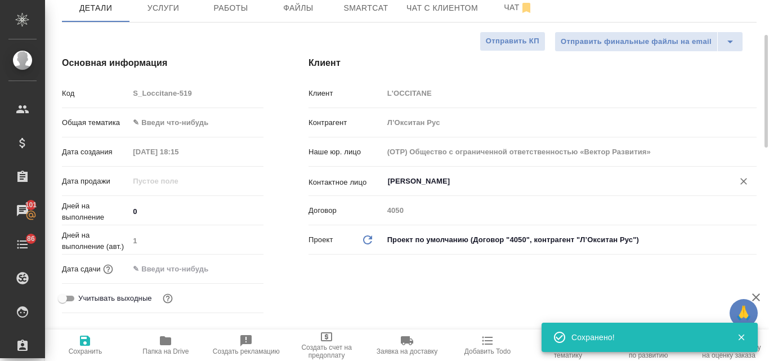
click at [414, 181] on input "Яценюк Елена" at bounding box center [551, 181] width 329 height 14
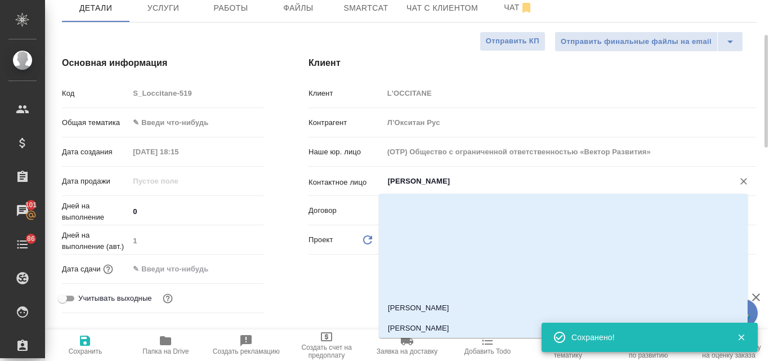
scroll to position [122, 0]
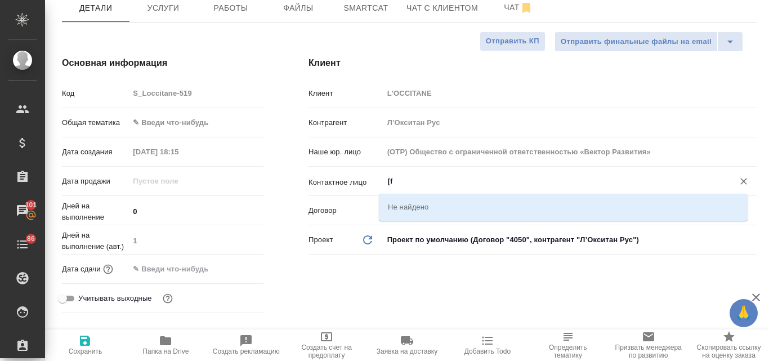
type input "["
type textarea "x"
type input "х"
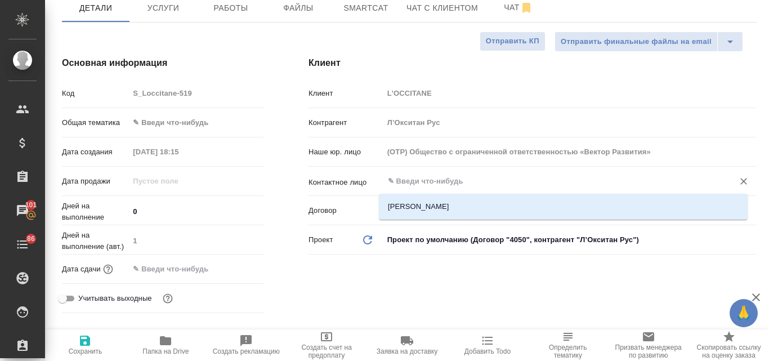
type textarea "x"
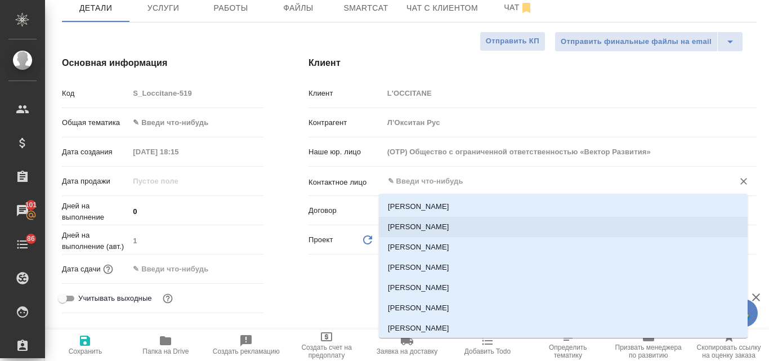
type input "и"
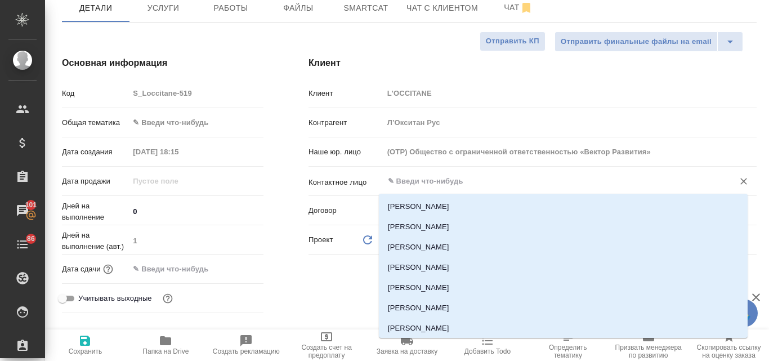
type textarea "x"
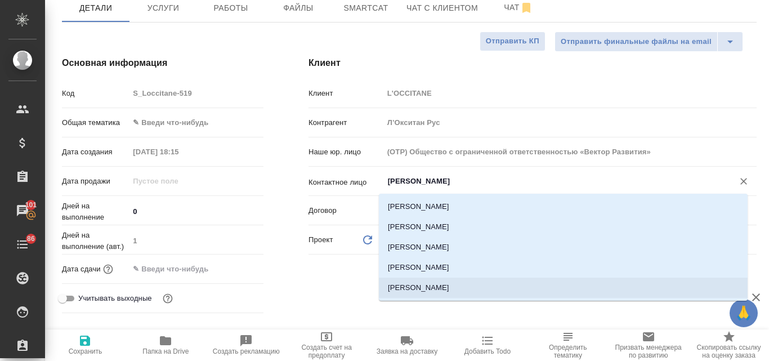
type input "мария"
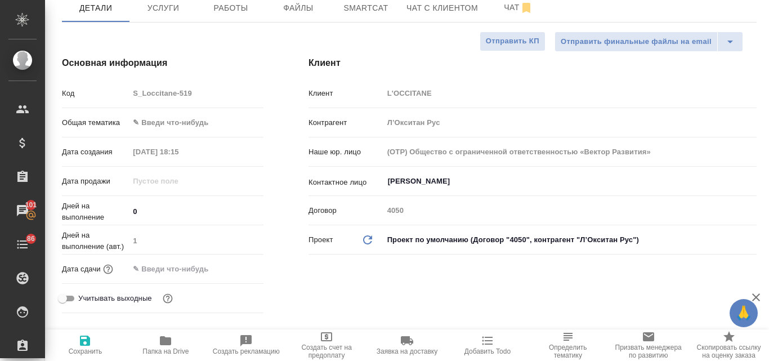
click at [243, 144] on div "13.10.2025 18:15" at bounding box center [196, 151] width 134 height 16
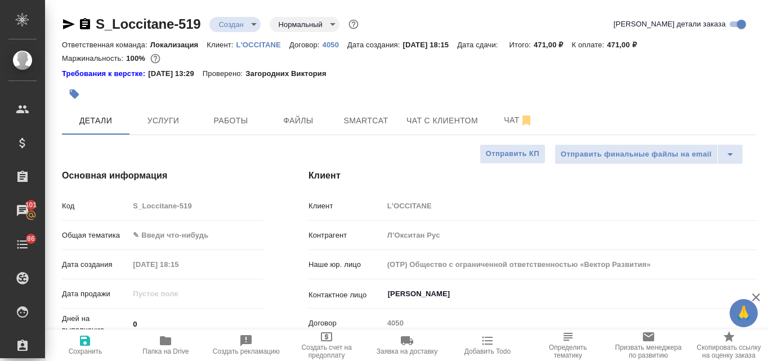
type textarea "x"
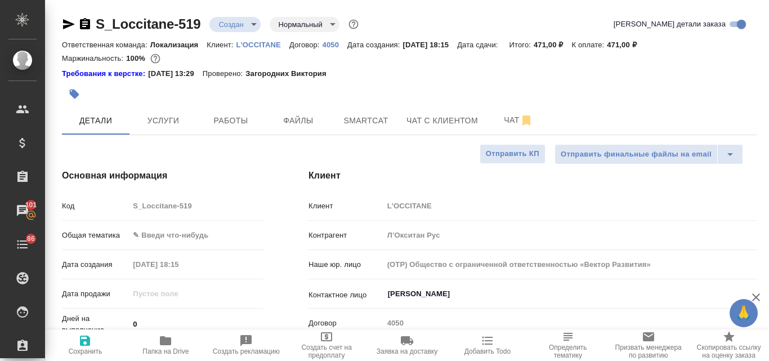
type textarea "x"
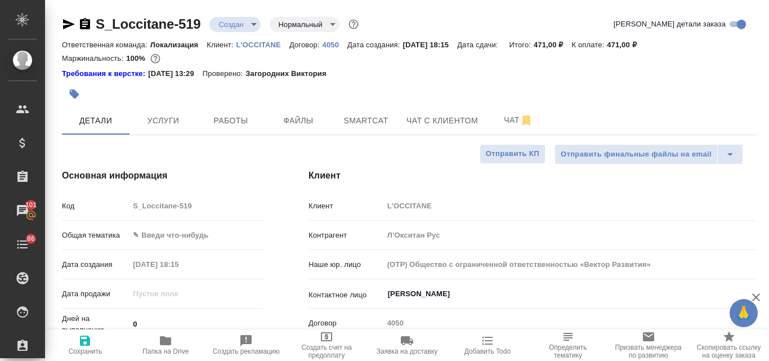
type textarea "x"
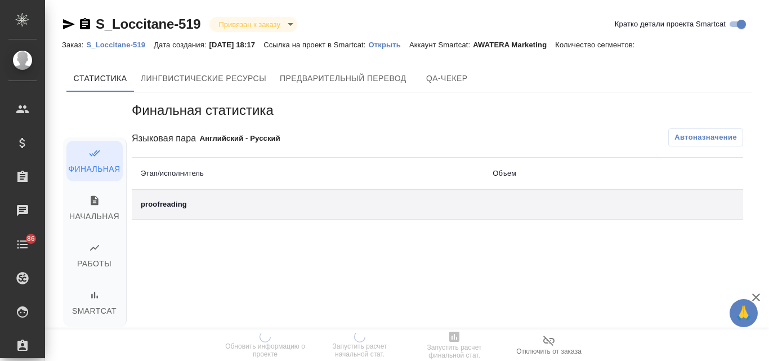
click at [407, 45] on p "Открыть" at bounding box center [389, 45] width 41 height 8
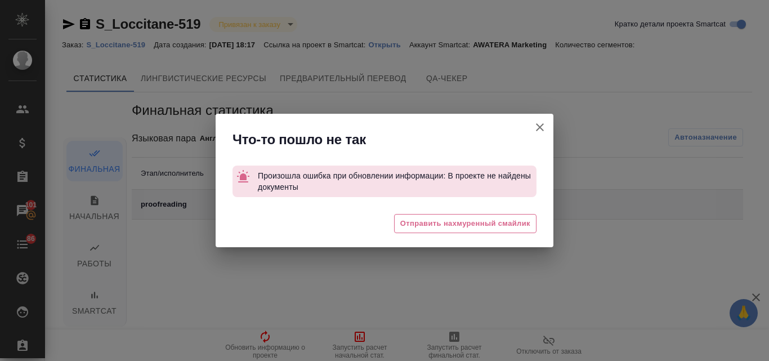
click at [539, 131] on icon "button" at bounding box center [540, 127] width 14 height 14
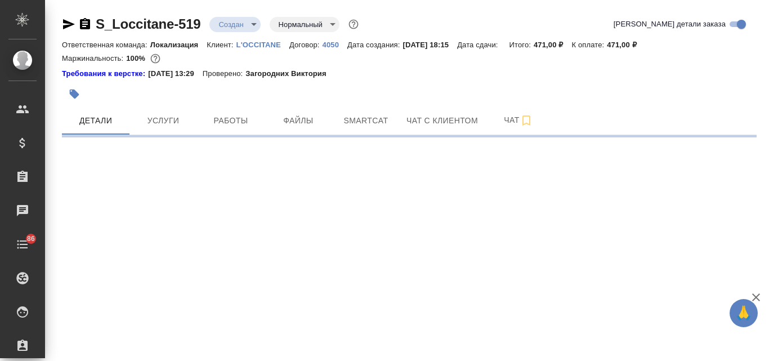
select select "RU"
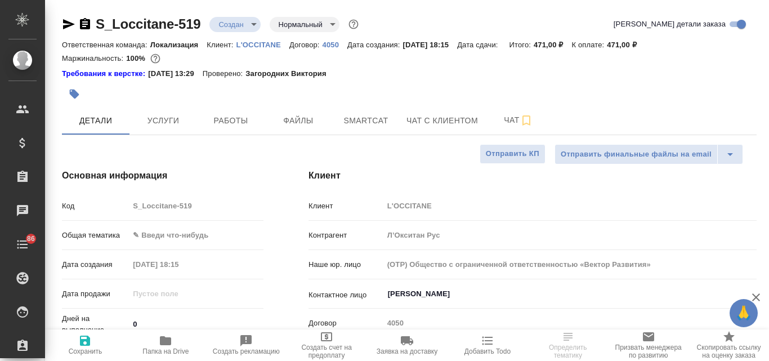
type textarea "x"
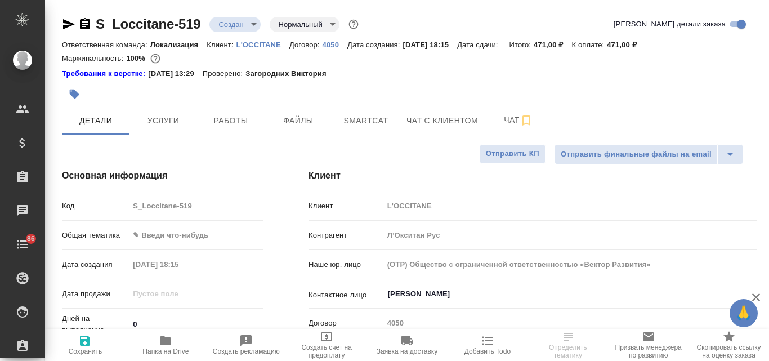
type textarea "x"
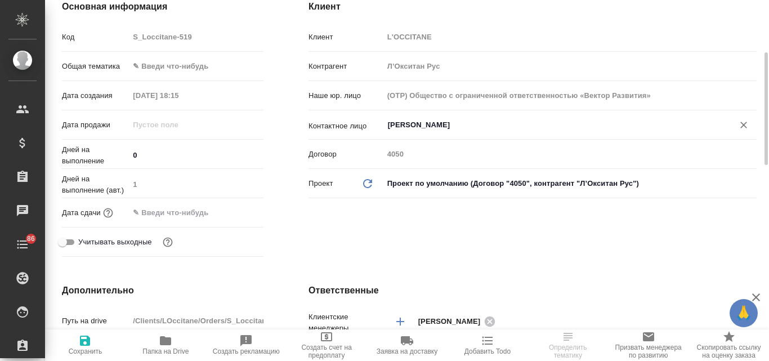
click at [403, 127] on input "[PERSON_NAME]" at bounding box center [551, 125] width 329 height 14
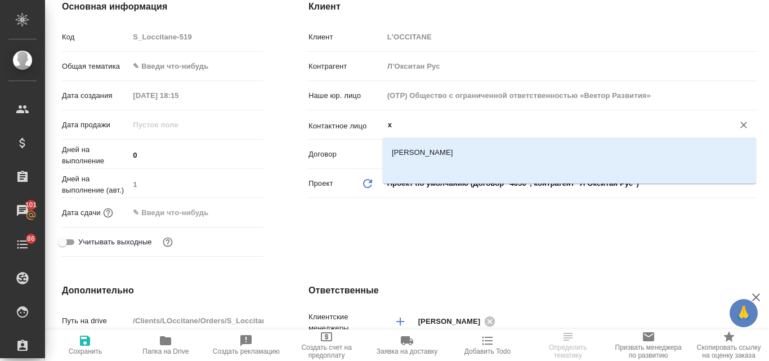
scroll to position [0, 0]
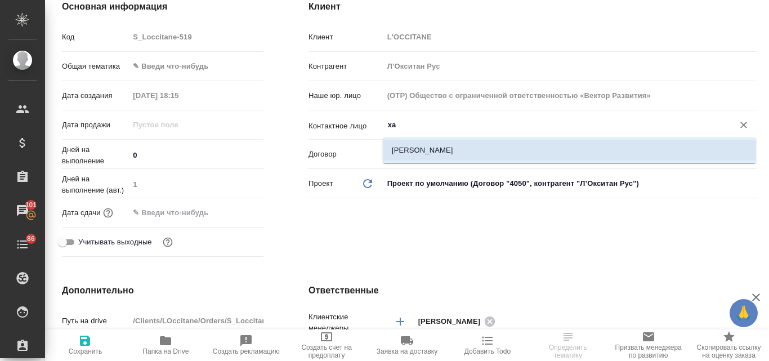
click at [431, 155] on li "Харитонова Мария" at bounding box center [569, 150] width 373 height 20
type input "Харитонова Мария"
type textarea "x"
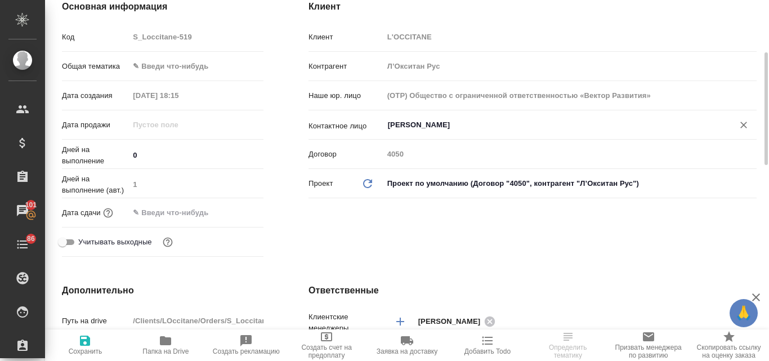
type input "Харитонова Мария"
click at [87, 344] on icon "button" at bounding box center [85, 340] width 10 height 10
type textarea "x"
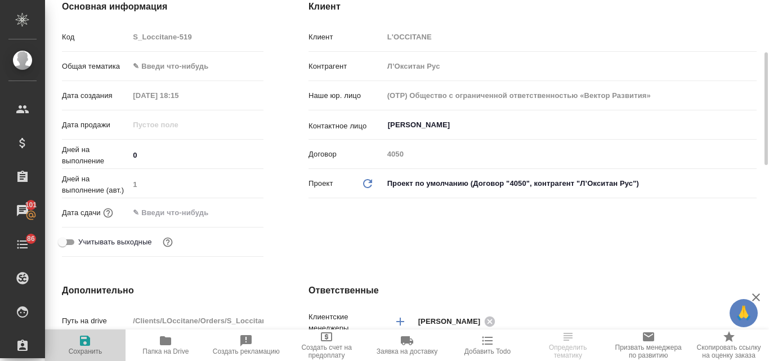
type textarea "x"
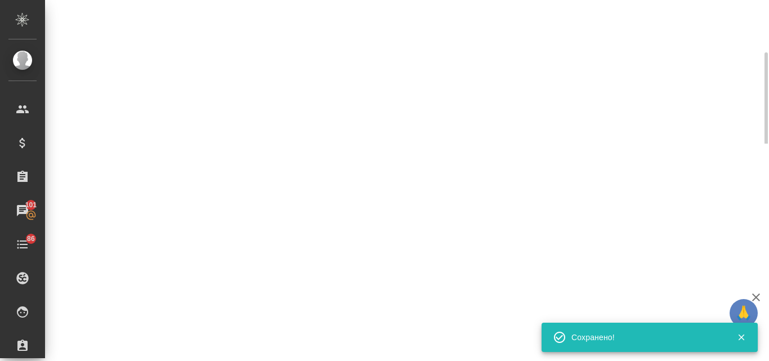
type input "holyTrinity"
select select "RU"
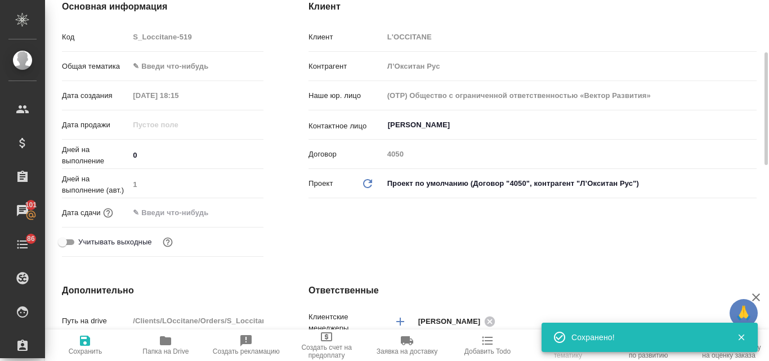
type textarea "x"
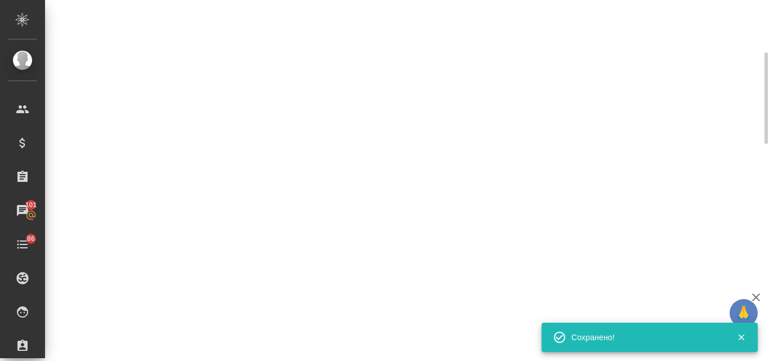
select select "RU"
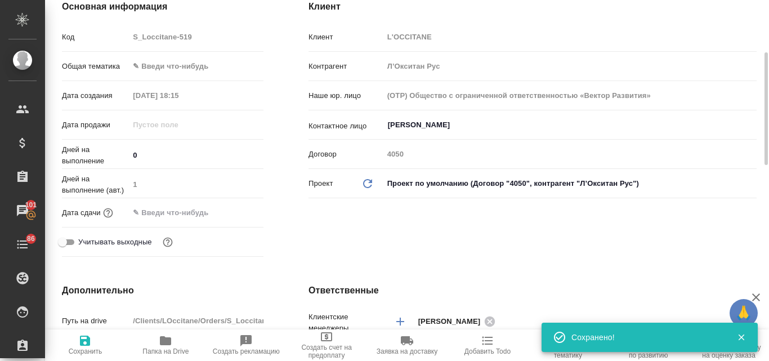
type textarea "x"
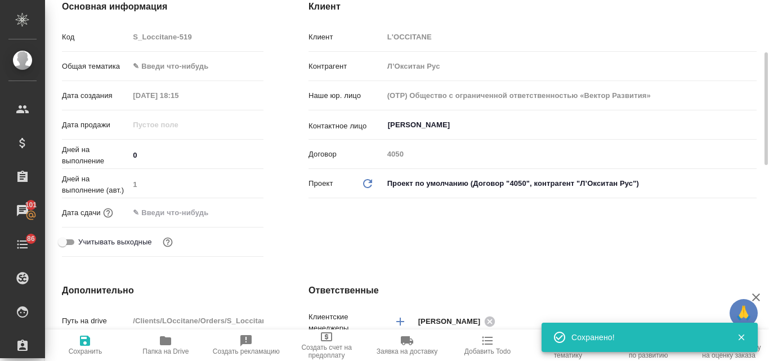
type textarea "x"
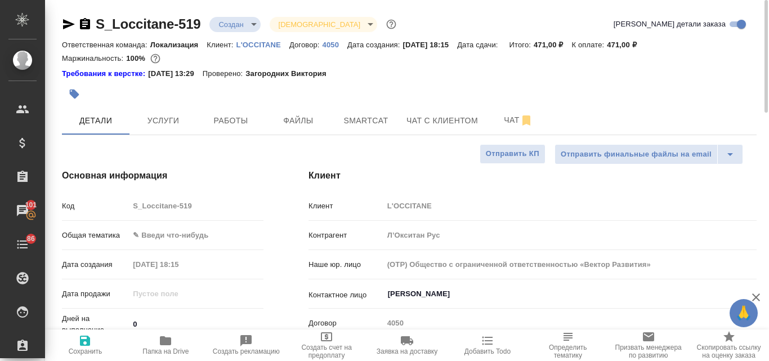
click at [66, 24] on icon "button" at bounding box center [69, 24] width 14 height 14
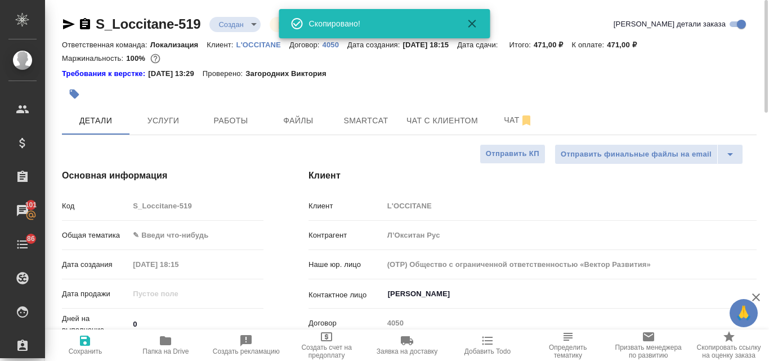
type textarea "x"
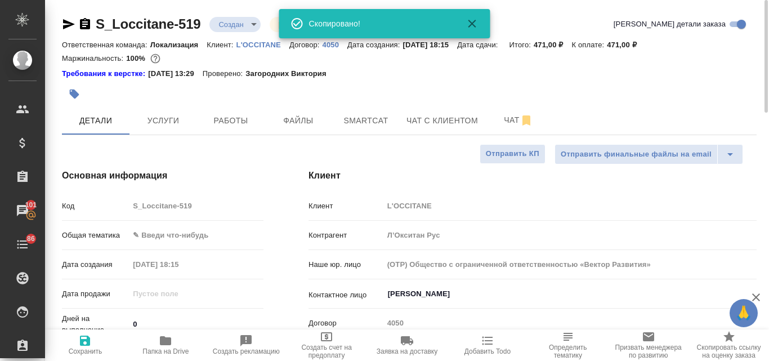
type textarea "x"
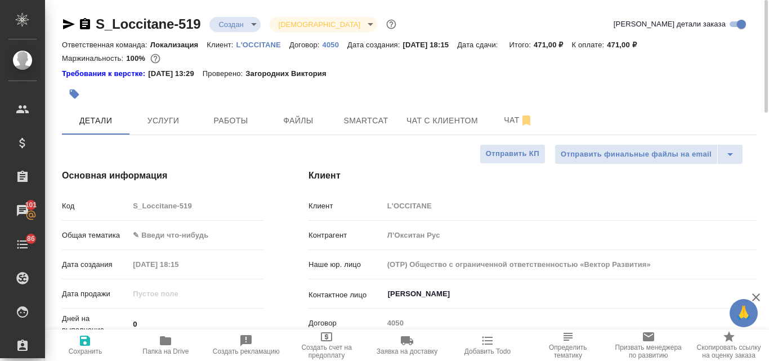
scroll to position [56, 0]
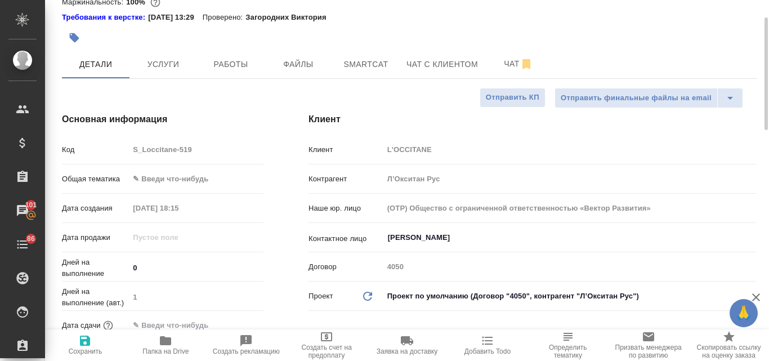
click at [163, 179] on body "🙏 .cls-1 fill:#fff; AWATERA Valyaeva Anna Клиенты Спецификации Заказы 101 Чаты …" at bounding box center [384, 180] width 769 height 361
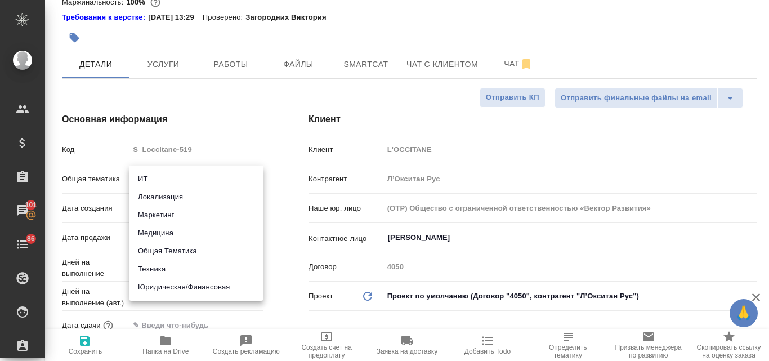
click at [164, 213] on li "Маркетинг" at bounding box center [196, 215] width 134 height 18
type input "marketing"
type textarea "x"
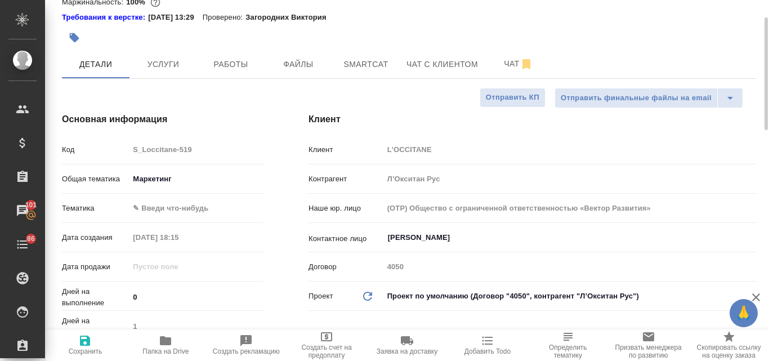
click at [154, 209] on body "🙏 .cls-1 fill:#fff; AWATERA Valyaeva Anna Клиенты Спецификации Заказы 101 Чаты …" at bounding box center [384, 180] width 769 height 361
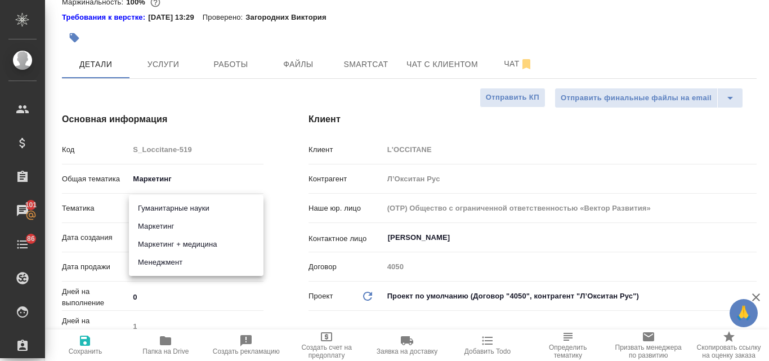
click at [165, 230] on li "Маркетинг" at bounding box center [196, 226] width 134 height 18
type textarea "x"
type input "5a8b8b956a9677013d343d63"
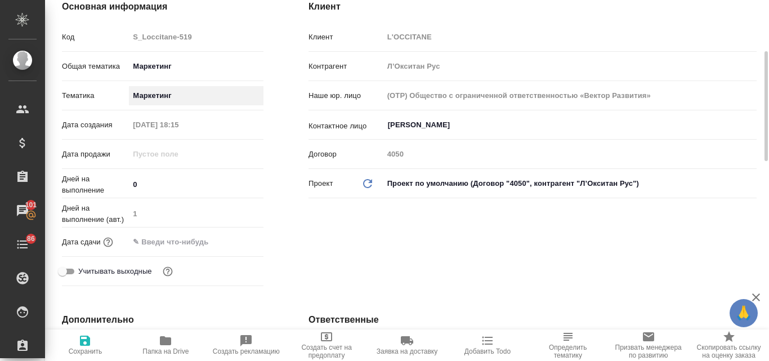
scroll to position [338, 0]
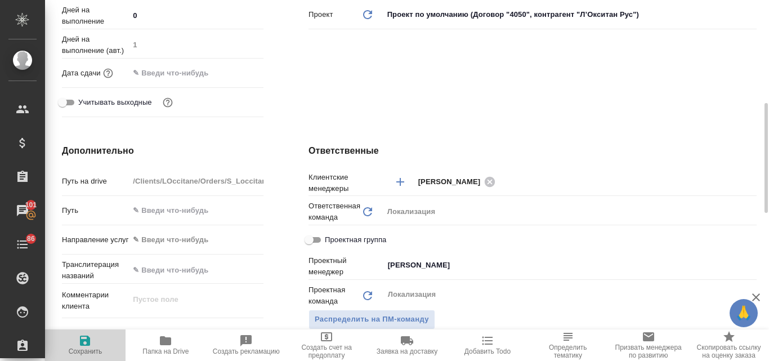
click at [86, 347] on span "Сохранить" at bounding box center [86, 351] width 34 height 8
type textarea "x"
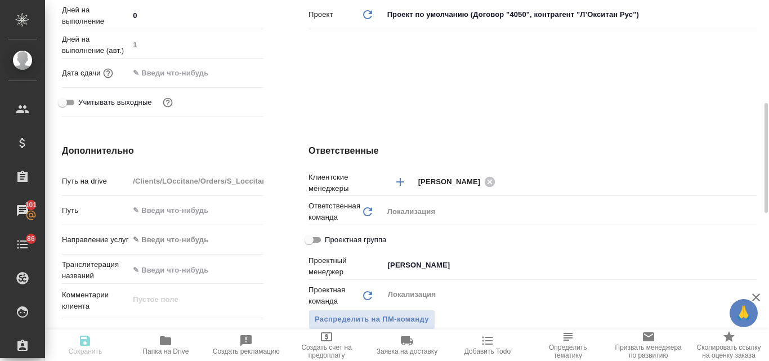
type textarea "x"
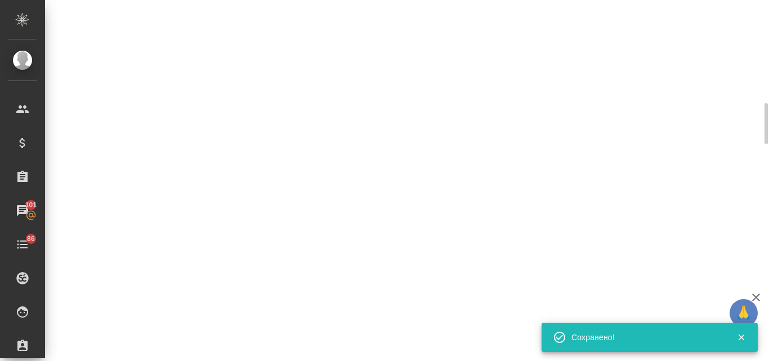
select select "RU"
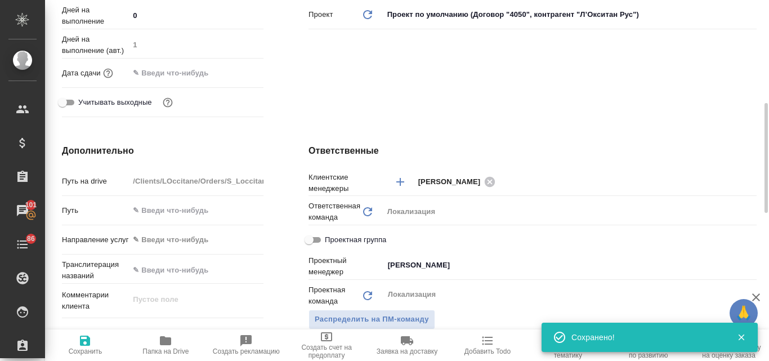
type textarea "x"
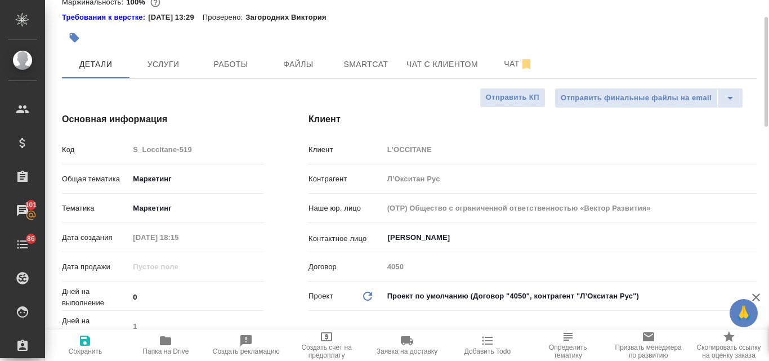
scroll to position [0, 0]
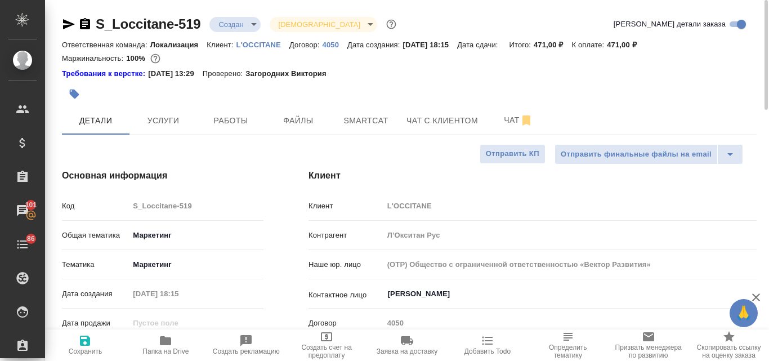
type textarea "x"
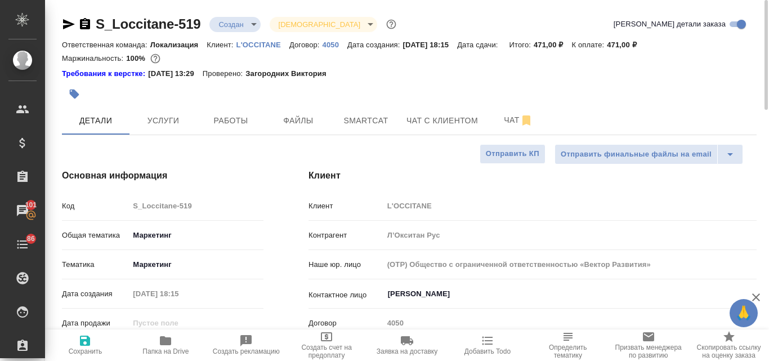
type textarea "x"
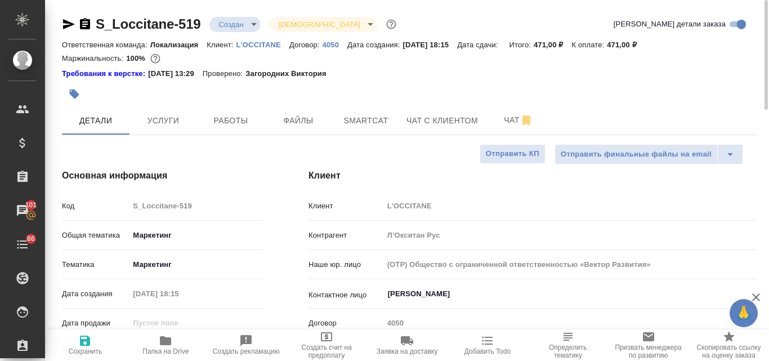
type textarea "x"
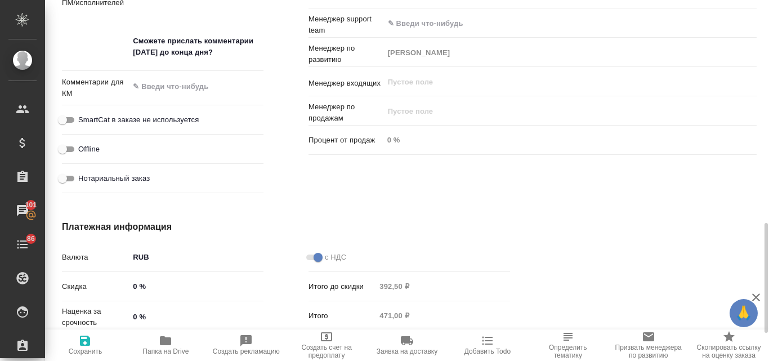
scroll to position [822, 0]
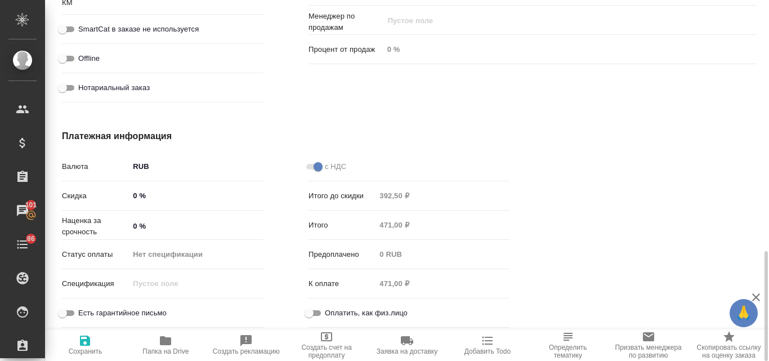
click at [133, 226] on input "0 %" at bounding box center [196, 226] width 134 height 16
type input "10 %"
type textarea "x"
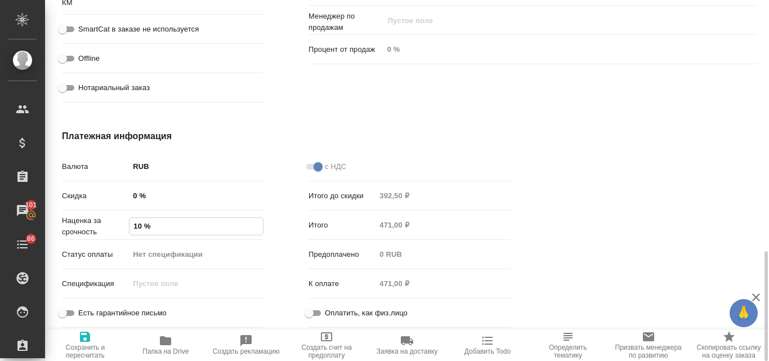
type input "100 %"
type textarea "x"
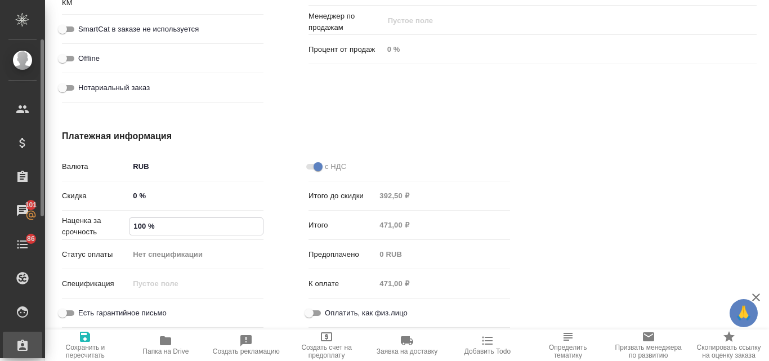
type textarea "x"
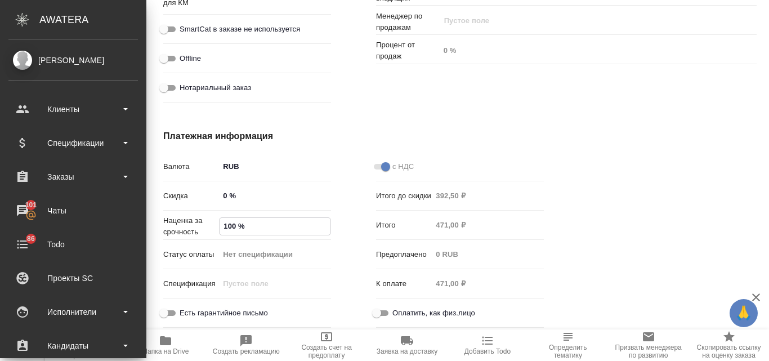
type textarea "x"
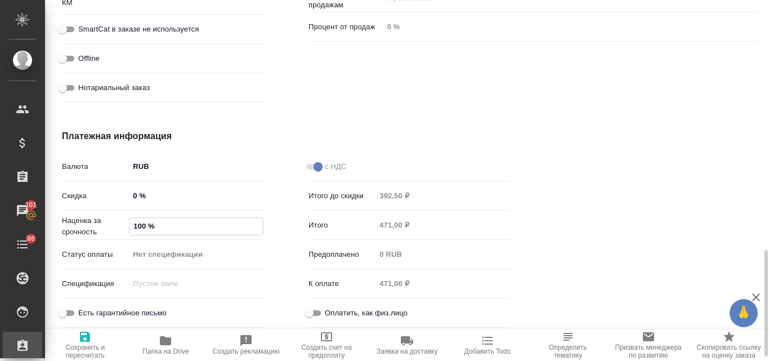
type textarea "x"
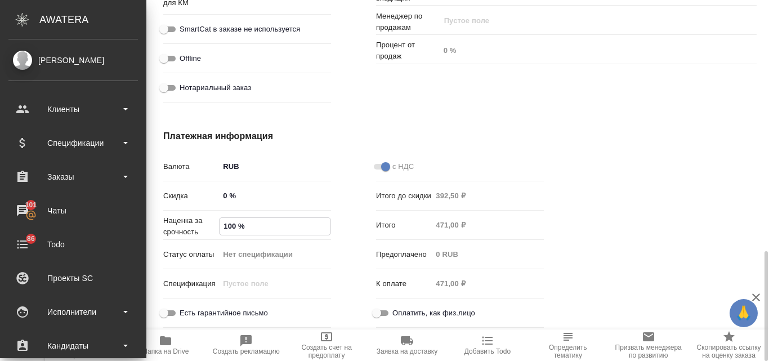
type textarea "x"
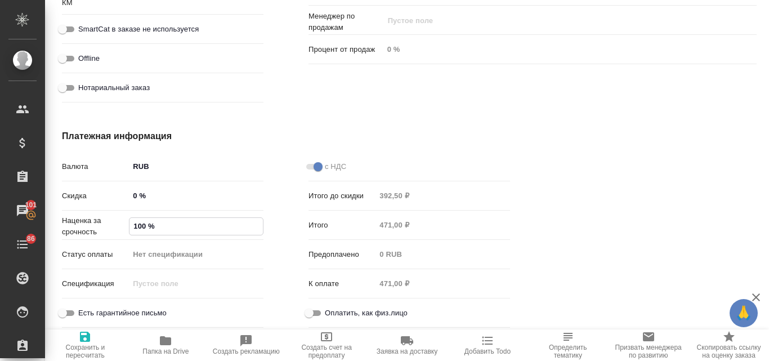
type input "100 %"
click at [86, 335] on icon "button" at bounding box center [85, 336] width 10 height 10
type textarea "x"
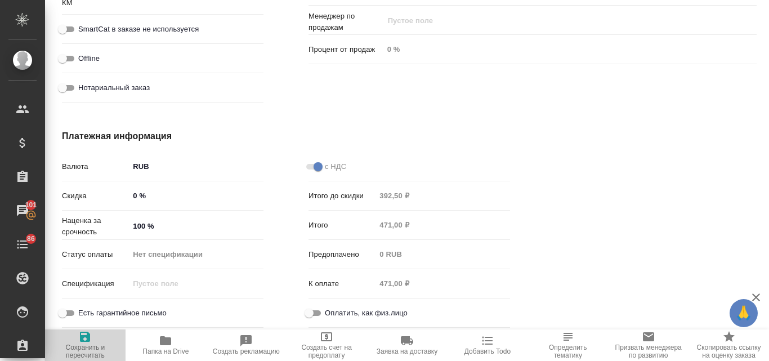
type textarea "x"
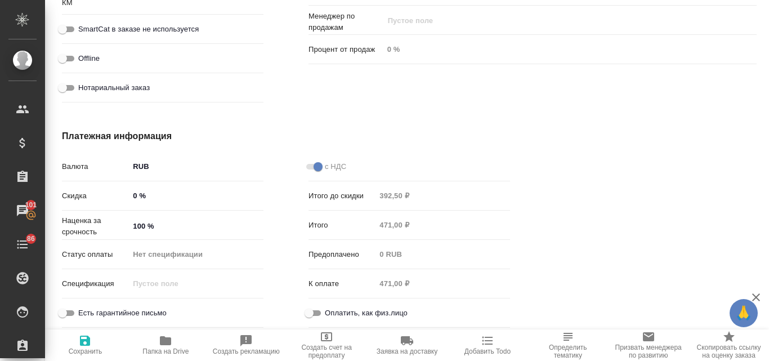
type textarea "x"
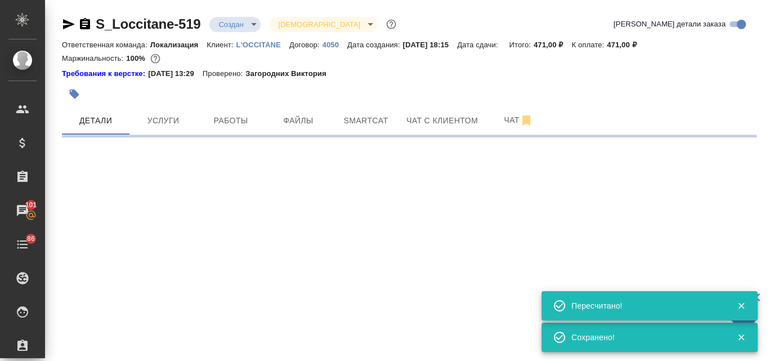
scroll to position [0, 0]
select select "RU"
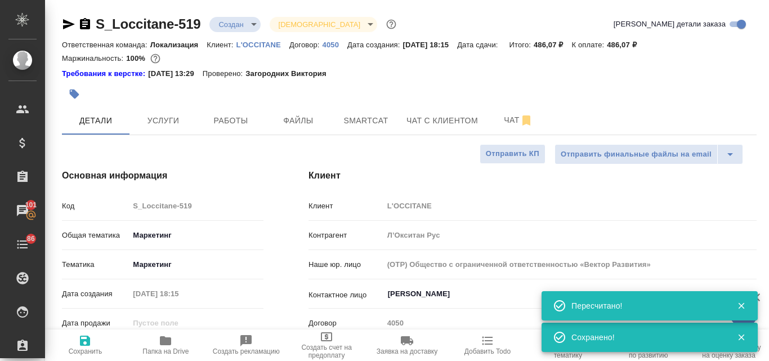
type textarea "x"
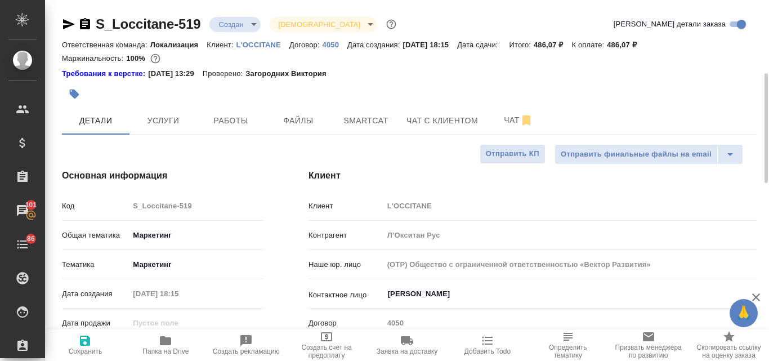
scroll to position [113, 0]
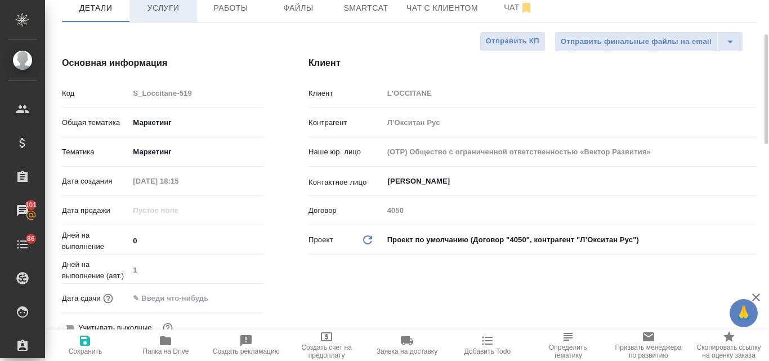
click at [170, 8] on span "Услуги" at bounding box center [163, 8] width 54 height 14
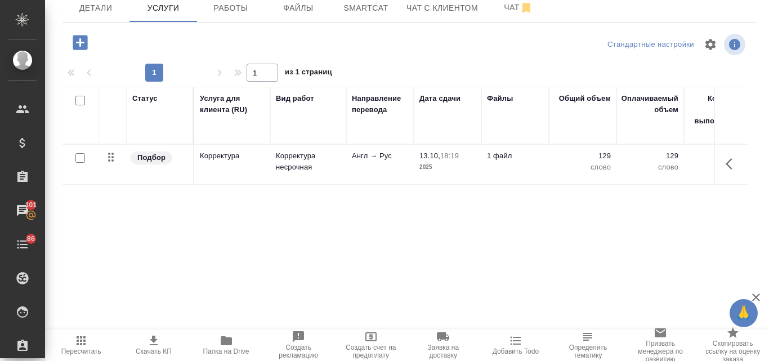
click at [82, 344] on icon "button" at bounding box center [81, 341] width 14 height 14
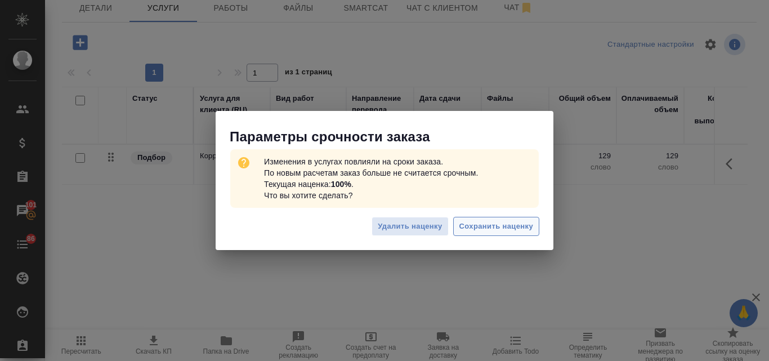
click at [492, 233] on button "Сохранить наценку" at bounding box center [496, 227] width 86 height 20
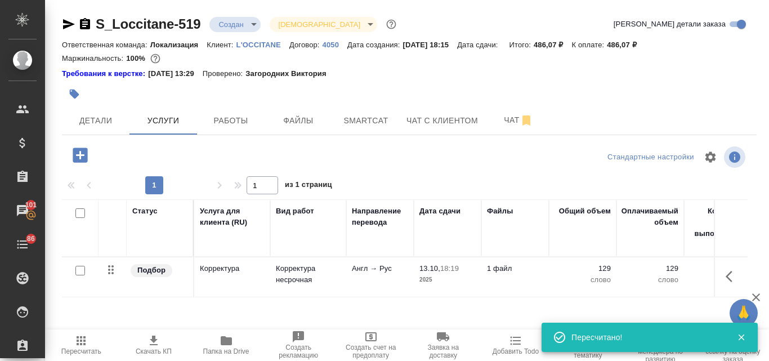
click at [443, 271] on p "18:19" at bounding box center [449, 268] width 19 height 8
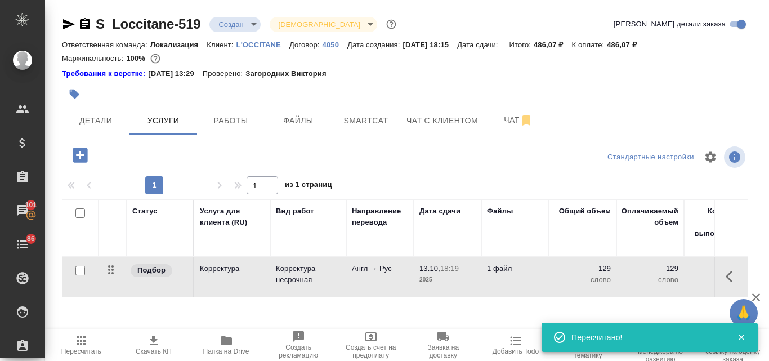
click at [443, 271] on p "18:19" at bounding box center [449, 268] width 19 height 8
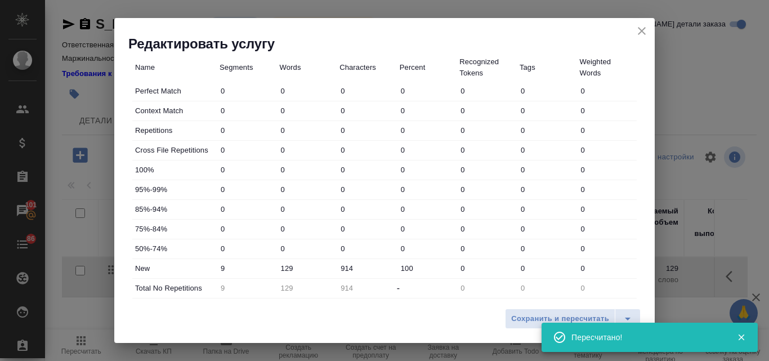
scroll to position [338, 0]
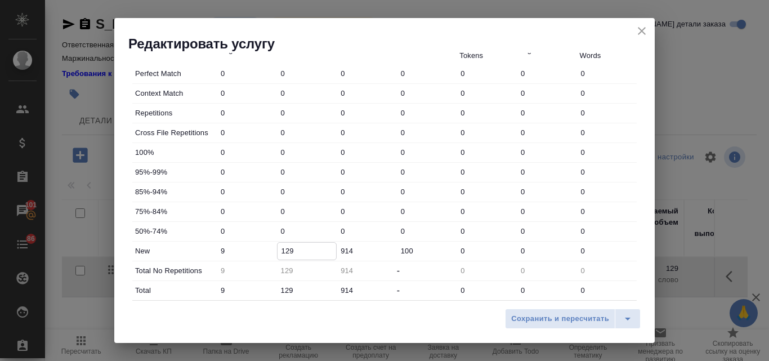
drag, startPoint x: 291, startPoint y: 252, endPoint x: 275, endPoint y: 254, distance: 16.5
click at [275, 254] on div "New 9 129 914 100 0 0 0" at bounding box center [384, 250] width 504 height 19
type input "250"
click at [585, 321] on span "Сохранить и пересчитать" at bounding box center [560, 318] width 98 height 13
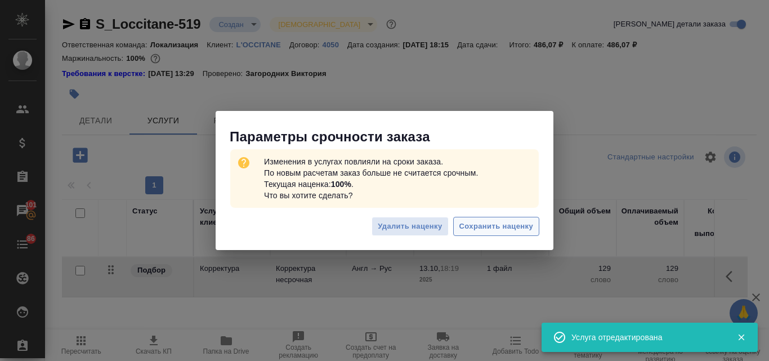
click at [480, 228] on span "Сохранить наценку" at bounding box center [496, 226] width 74 height 13
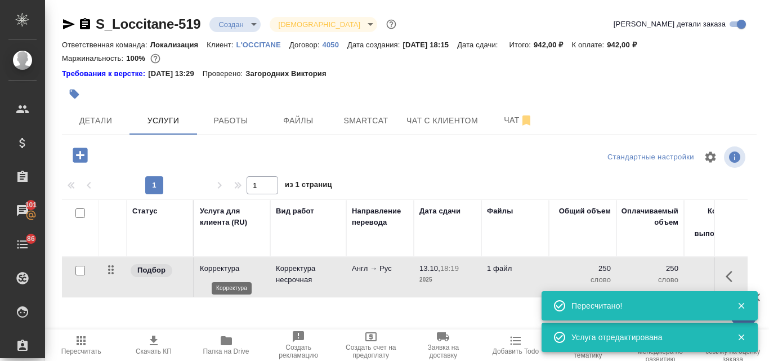
click at [219, 272] on p "Корректура" at bounding box center [232, 268] width 65 height 11
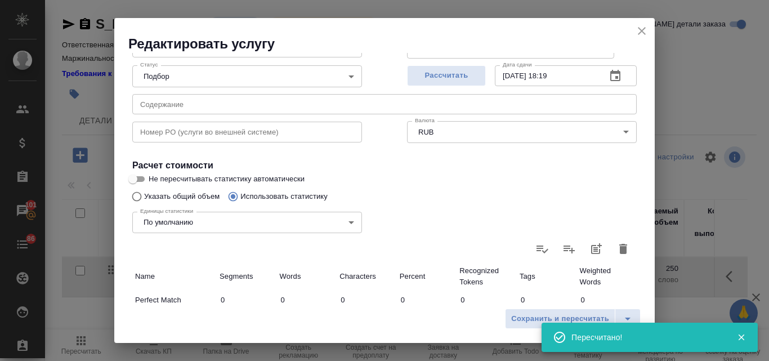
scroll to position [113, 0]
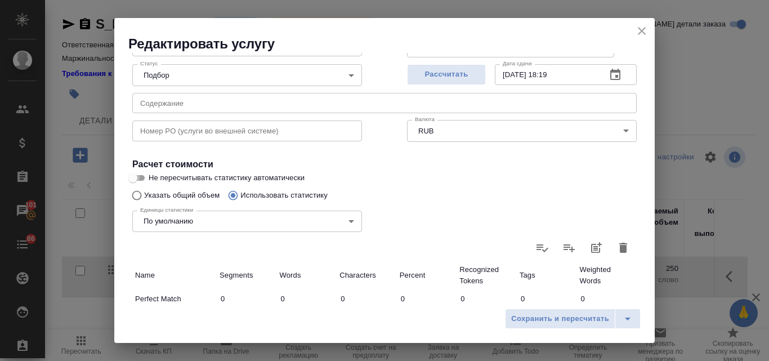
click at [142, 178] on input "Не пересчитывать статистику автоматически" at bounding box center [133, 178] width 41 height 14
checkbox input "true"
click at [548, 308] on button "Сохранить и пересчитать" at bounding box center [560, 318] width 110 height 20
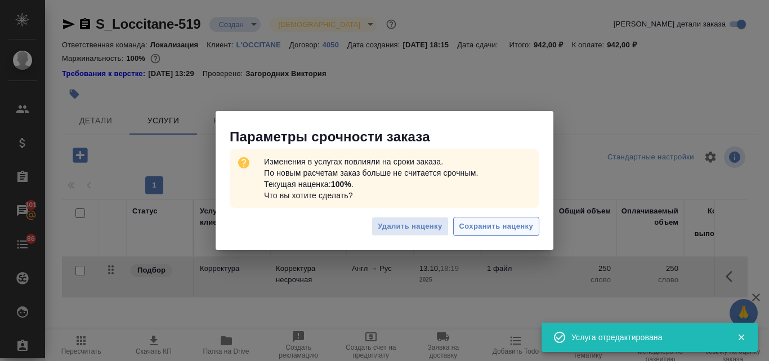
click at [470, 223] on span "Сохранить наценку" at bounding box center [496, 226] width 74 height 13
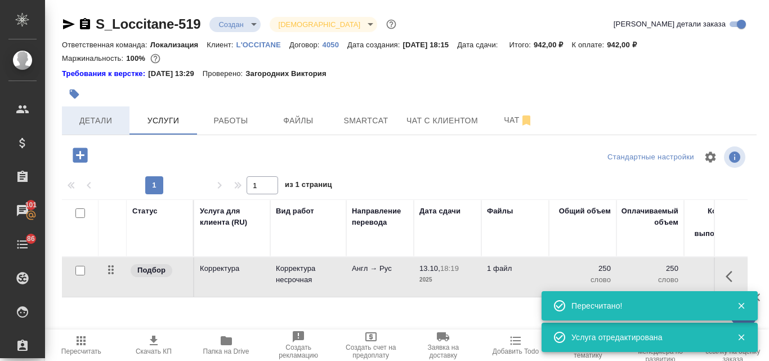
click at [94, 125] on span "Детали" at bounding box center [96, 121] width 54 height 14
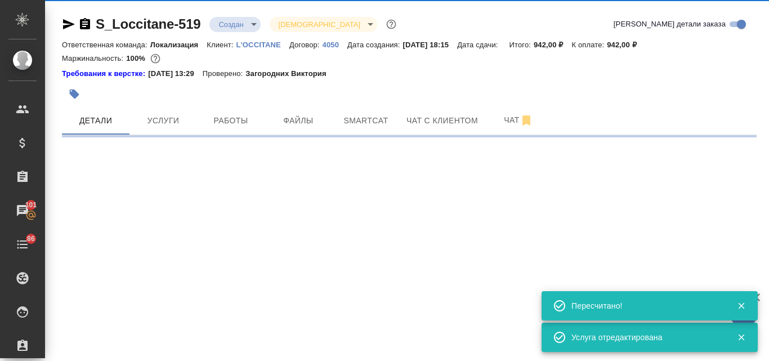
select select "RU"
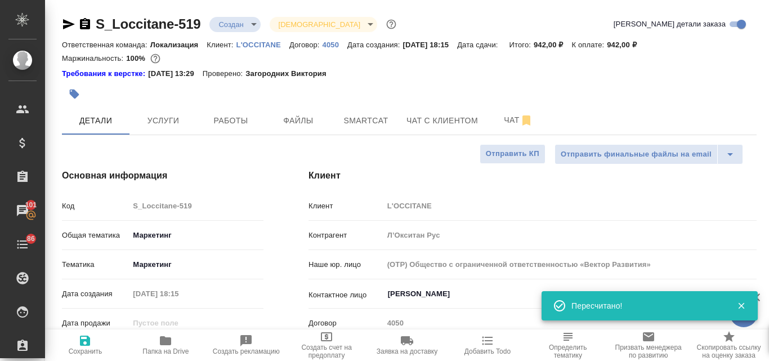
type textarea "x"
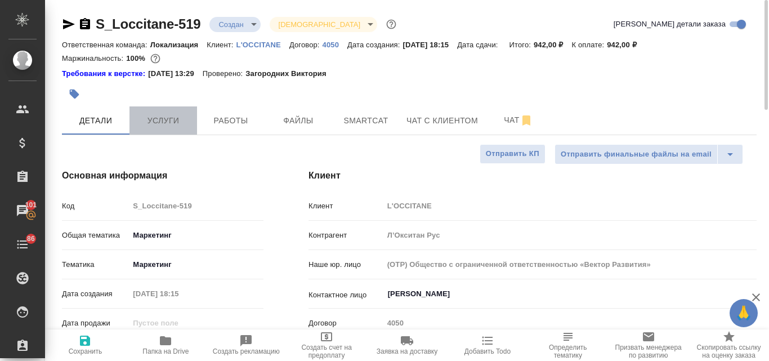
click at [178, 124] on span "Услуги" at bounding box center [163, 121] width 54 height 14
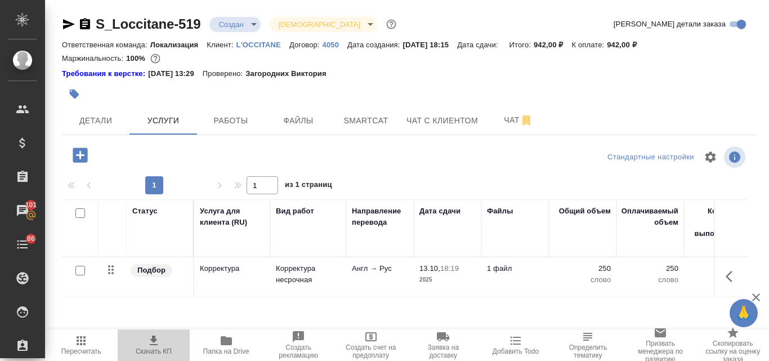
click at [145, 341] on span "Скачать КП" at bounding box center [153, 344] width 59 height 21
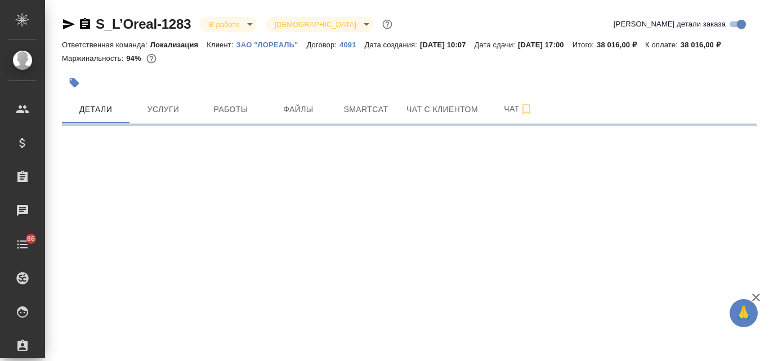
select select "RU"
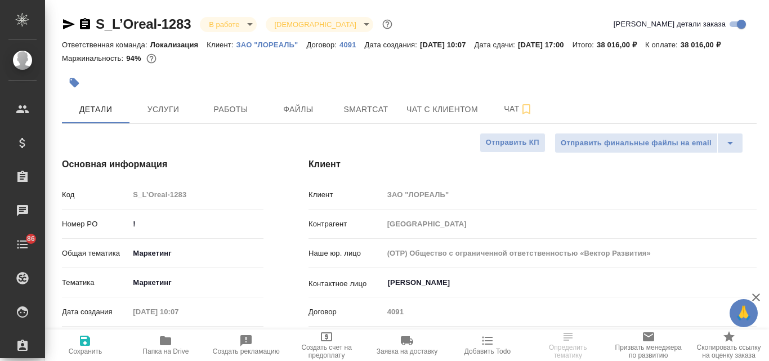
type textarea "x"
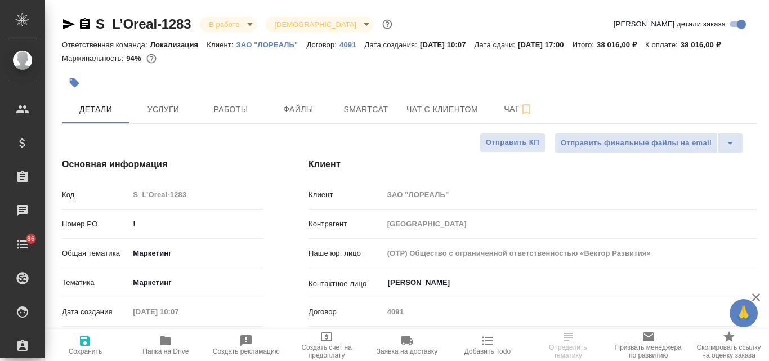
type textarea "x"
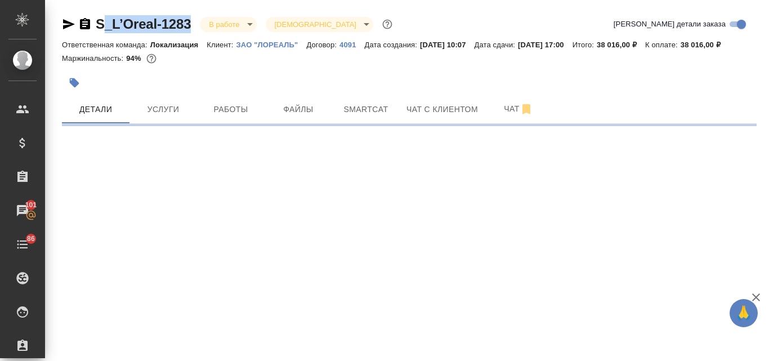
select select "RU"
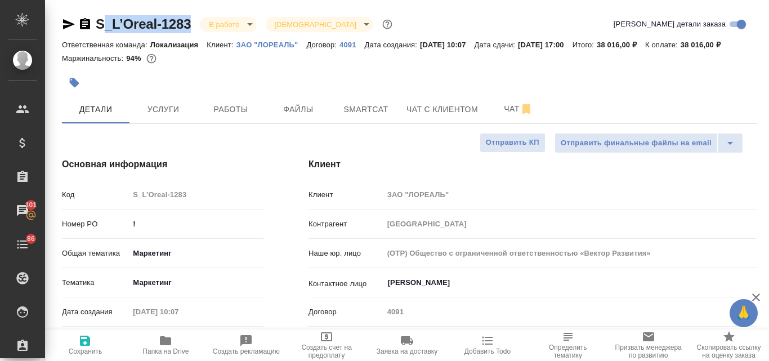
type textarea "x"
drag, startPoint x: 194, startPoint y: 23, endPoint x: 95, endPoint y: 23, distance: 99.0
click at [93, 23] on div "S_L’Oreal-1283 В работе inProgress Святая троица holyTrinity" at bounding box center [228, 24] width 333 height 18
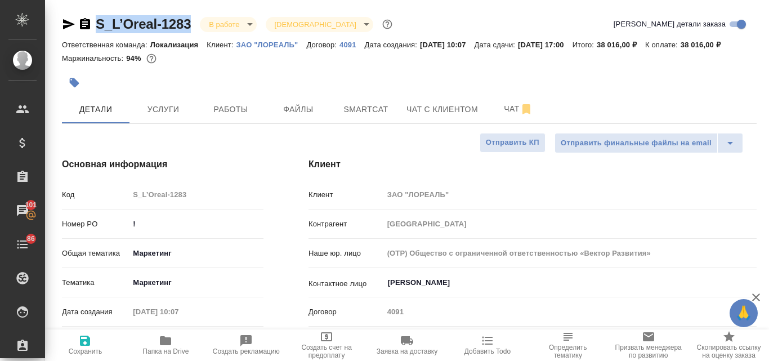
copy link "S_L’Oreal-1283"
type textarea "x"
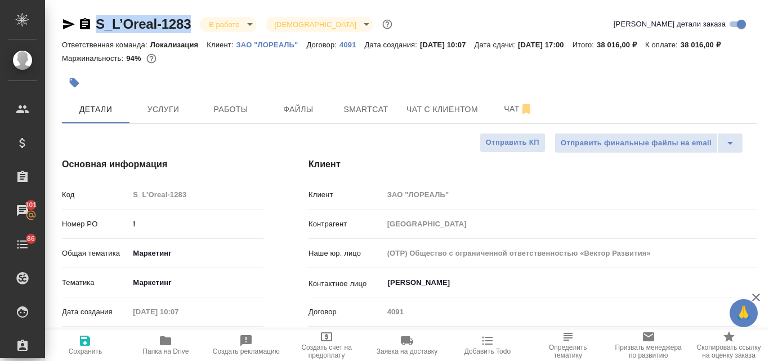
type textarea "x"
drag, startPoint x: 222, startPoint y: 57, endPoint x: 199, endPoint y: 56, distance: 23.1
click at [680, 49] on p "38 016,00 ₽" at bounding box center [704, 45] width 48 height 8
copy p "38 016,00"
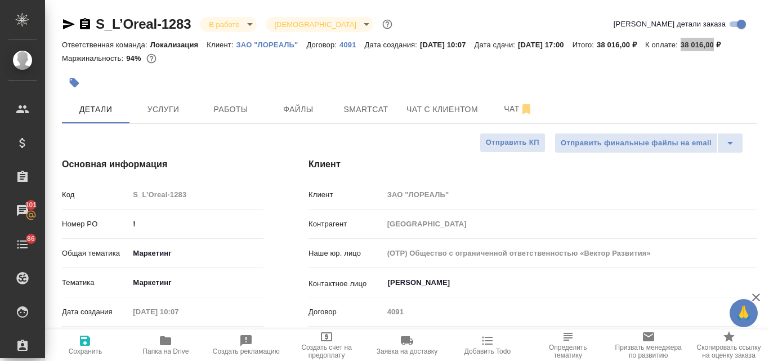
type textarea "x"
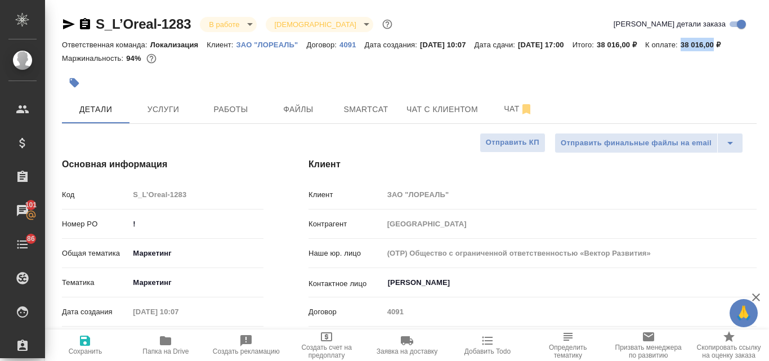
type textarea "x"
